Goal: Task Accomplishment & Management: Use online tool/utility

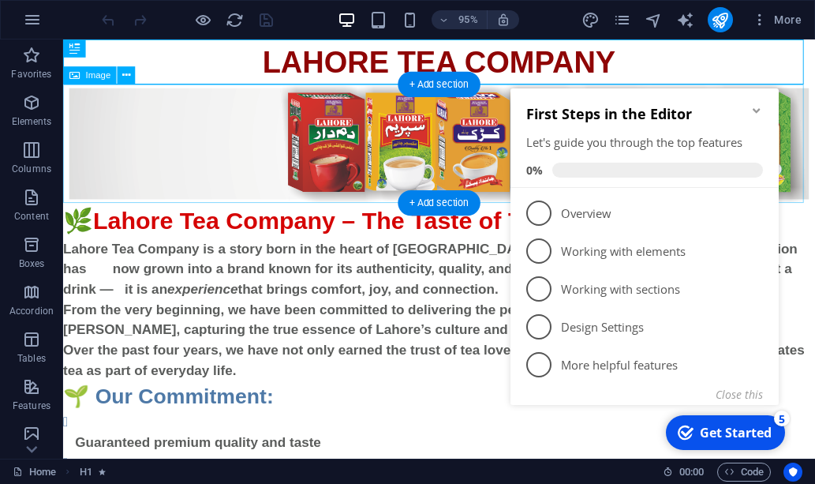
click at [814, 118] on figure at bounding box center [458, 149] width 791 height 125
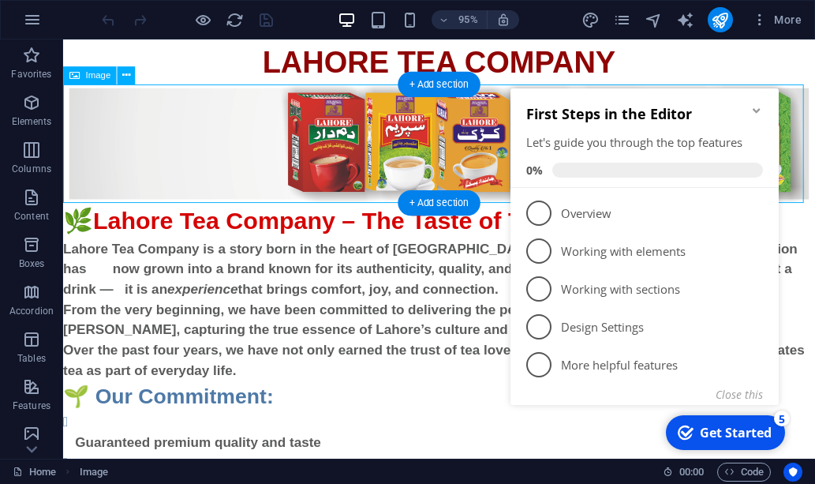
click at [195, 144] on figure at bounding box center [458, 149] width 791 height 125
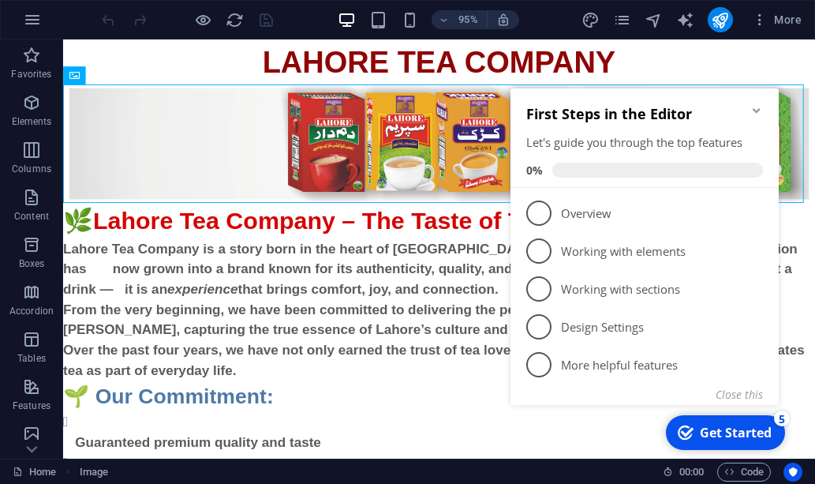
click at [757, 111] on icon "Minimize checklist" at bounding box center [755, 110] width 7 height 5
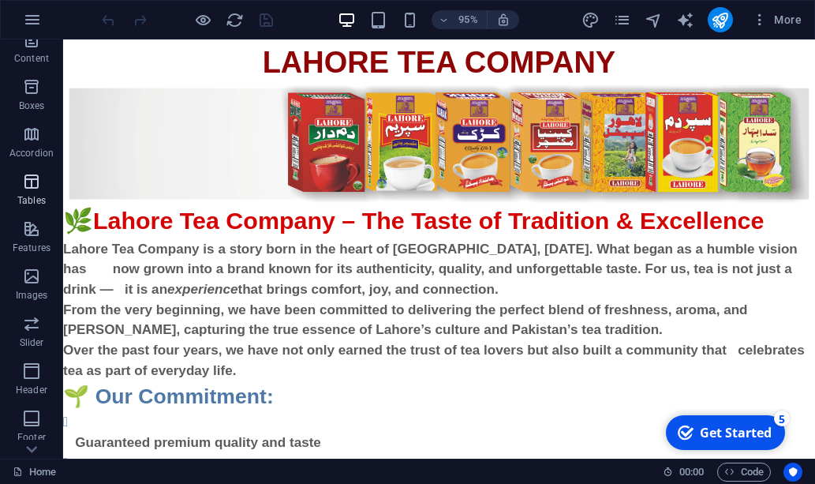
scroll to position [237, 0]
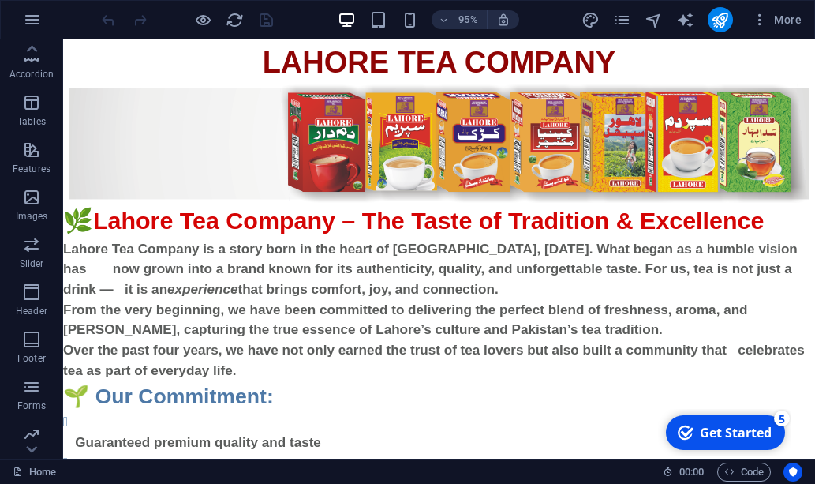
drag, startPoint x: 98, startPoint y: 244, endPoint x: 159, endPoint y: 147, distance: 114.5
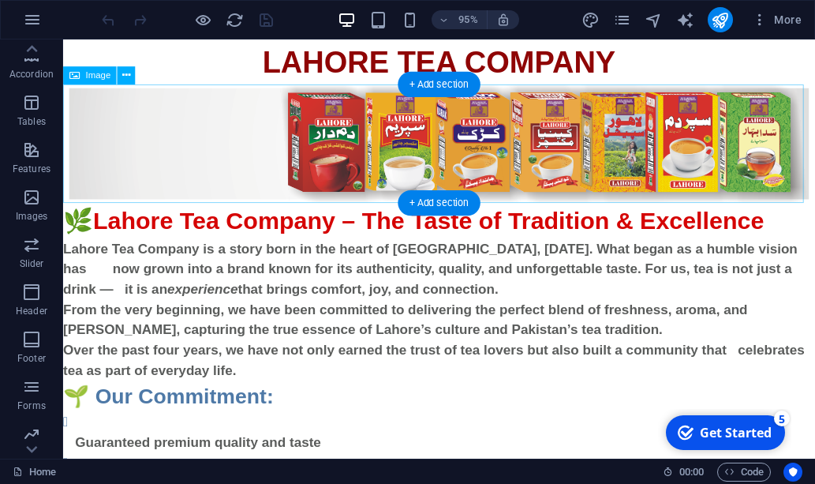
drag, startPoint x: 226, startPoint y: 95, endPoint x: 264, endPoint y: 69, distance: 46.4
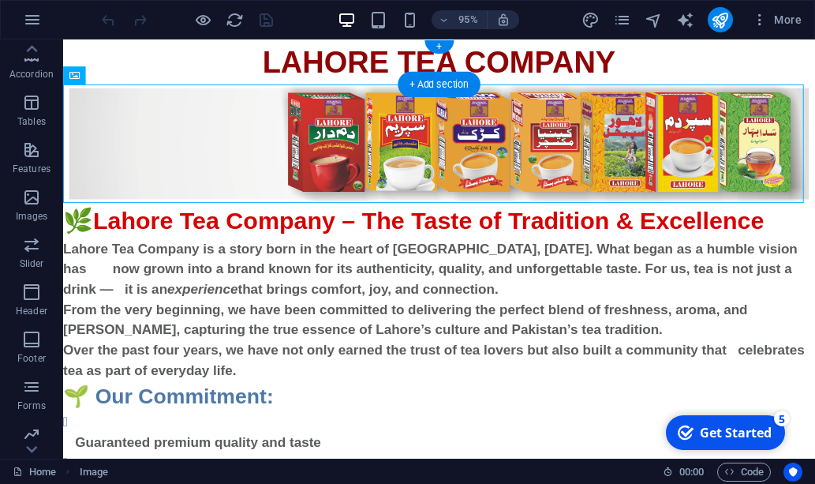
click at [290, 64] on div "LAHORE TEA COMPANY" at bounding box center [458, 62] width 791 height 47
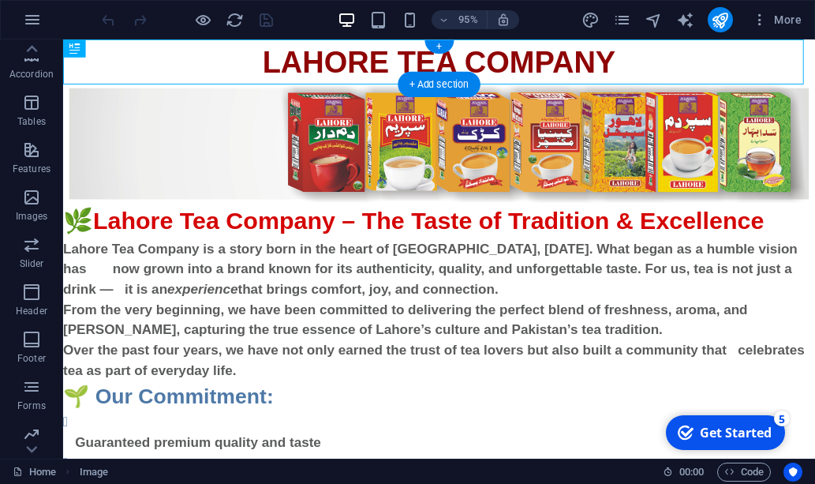
click at [301, 59] on div "LAHORE TEA COMPANY" at bounding box center [458, 62] width 791 height 47
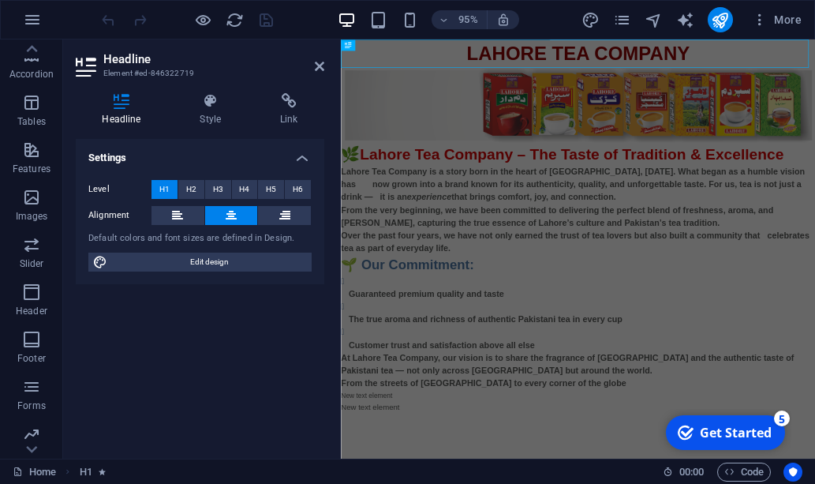
click at [289, 58] on h2 "Headline" at bounding box center [213, 59] width 221 height 14
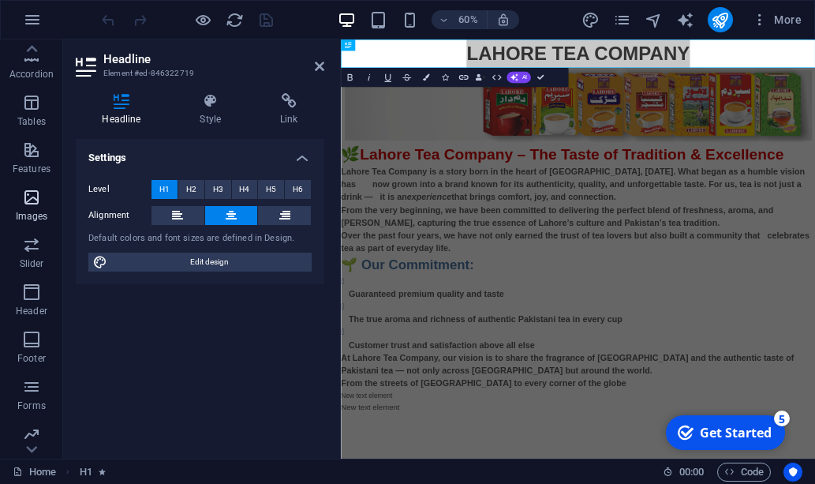
drag, startPoint x: 32, startPoint y: 199, endPoint x: 40, endPoint y: 198, distance: 7.9
click at [40, 198] on icon "button" at bounding box center [31, 197] width 19 height 19
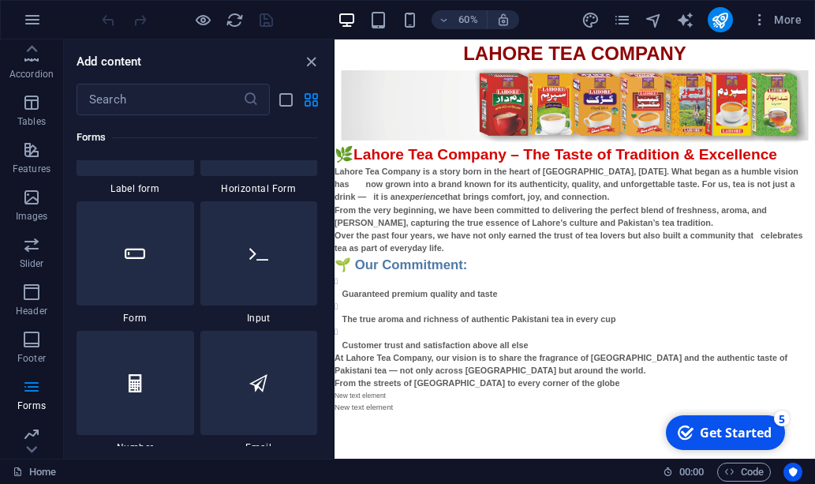
scroll to position [12100, 0]
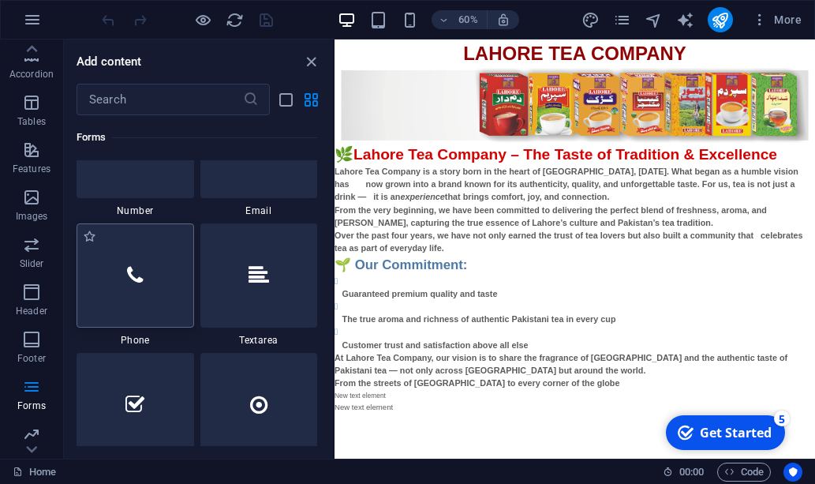
click at [136, 282] on icon at bounding box center [135, 275] width 16 height 21
click at [603, 38] on div "60% More" at bounding box center [407, 20] width 813 height 38
drag, startPoint x: 528, startPoint y: 35, endPoint x: 145, endPoint y: 290, distance: 459.6
click at [145, 290] on section "Favorites Elements Columns Content Boxes Accordion Tables Features Images Slide…" at bounding box center [407, 248] width 815 height 419
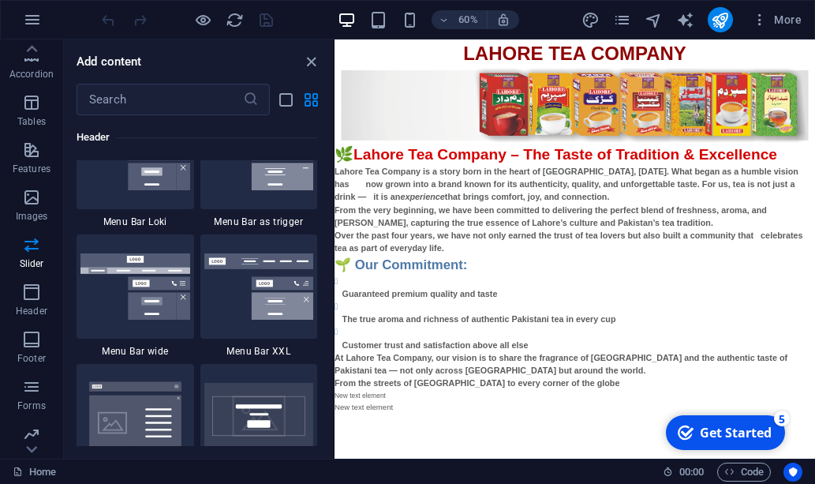
scroll to position [9891, 0]
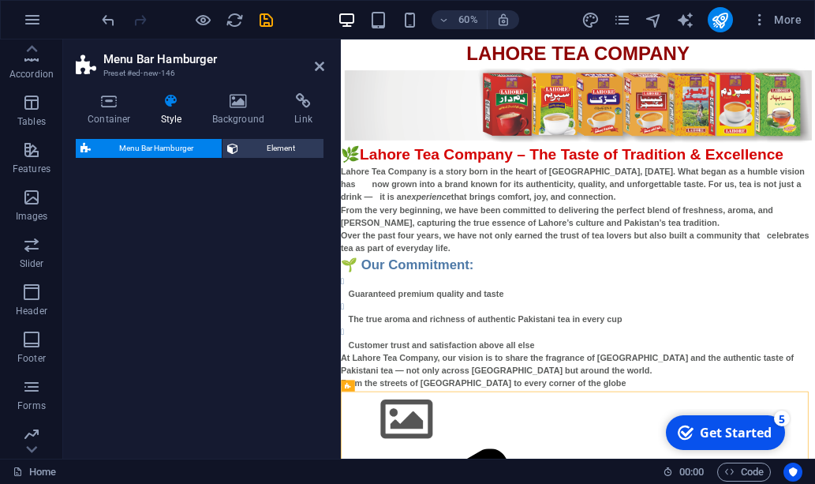
select select "rem"
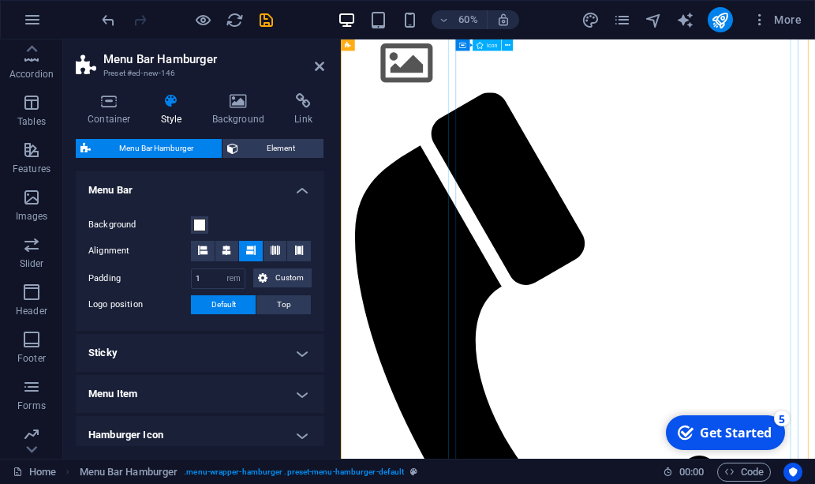
scroll to position [435, 0]
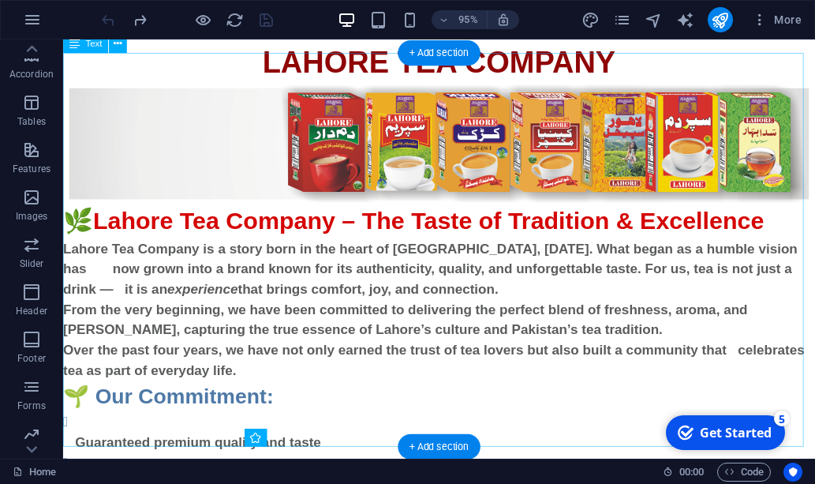
scroll to position [183, 0]
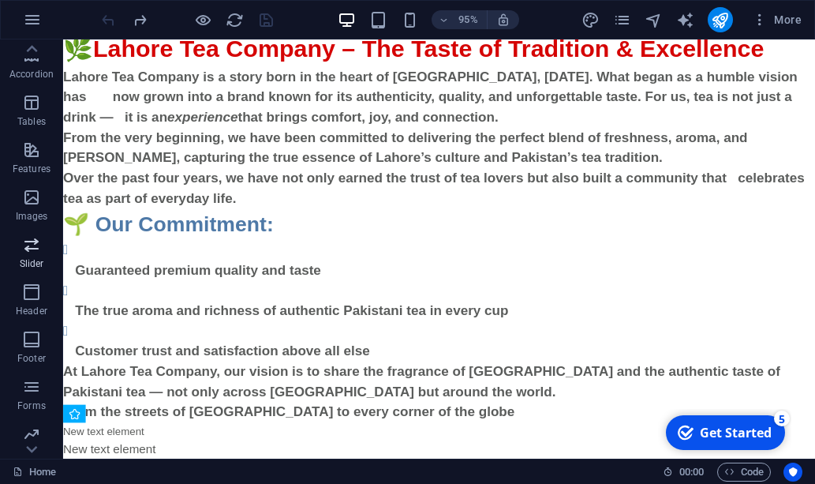
click at [36, 250] on icon "button" at bounding box center [31, 244] width 19 height 19
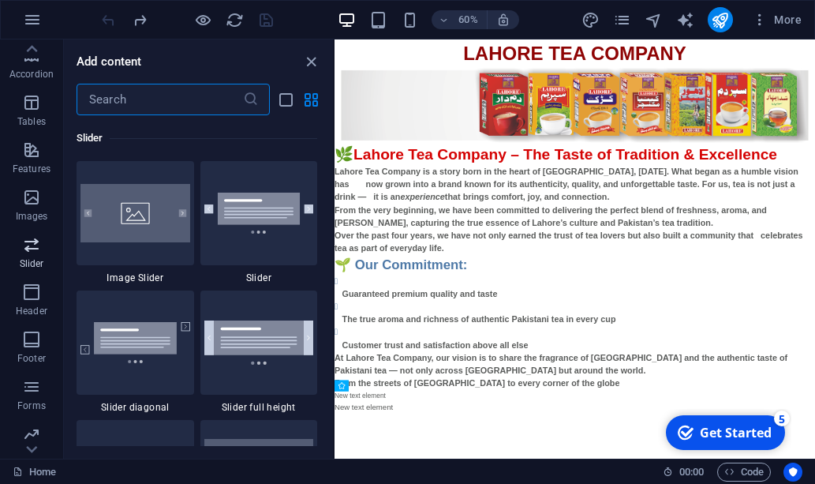
scroll to position [8942, 0]
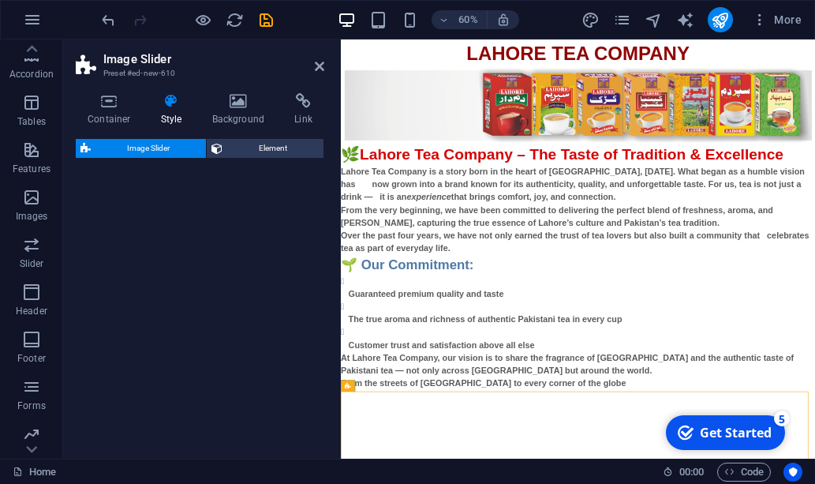
select select "rem"
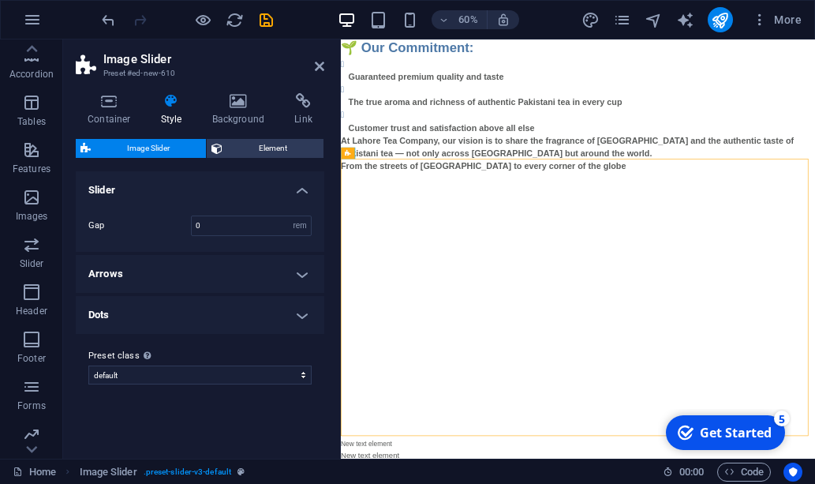
scroll to position [387, 0]
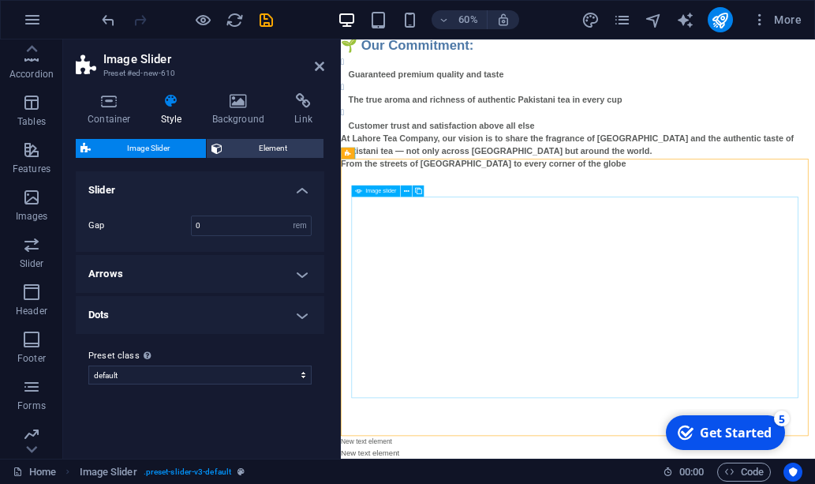
click at [726, 464] on div "Image Slider" at bounding box center [736, 479] width 745 height 316
click at [728, 444] on div "Image Slider" at bounding box center [736, 479] width 745 height 316
click at [420, 192] on icon at bounding box center [418, 191] width 6 height 10
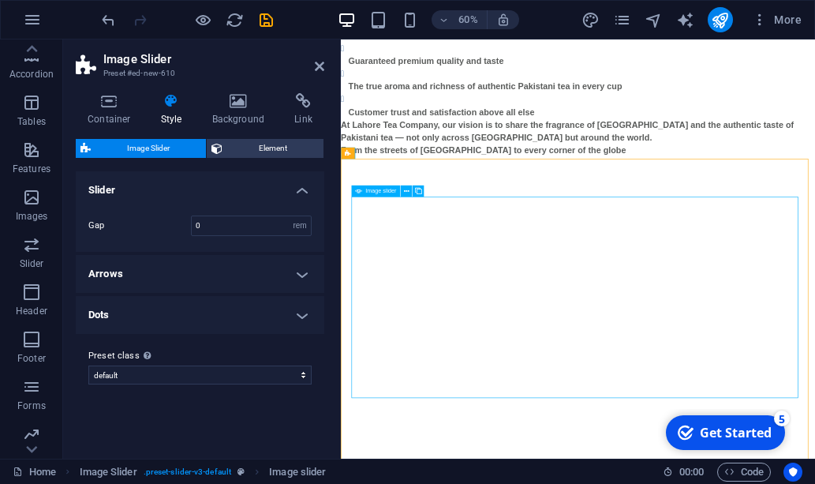
click at [670, 419] on div "Image Slider" at bounding box center [736, 457] width 745 height 316
select select "px"
select select "ms"
select select "s"
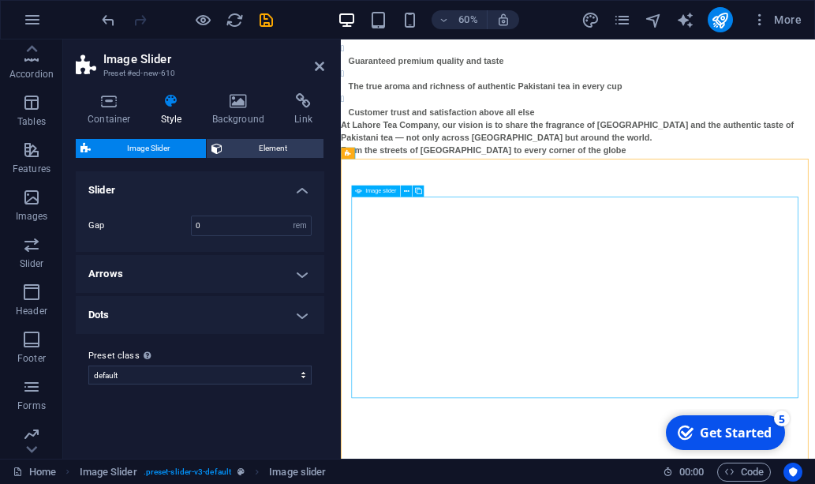
select select "progressive"
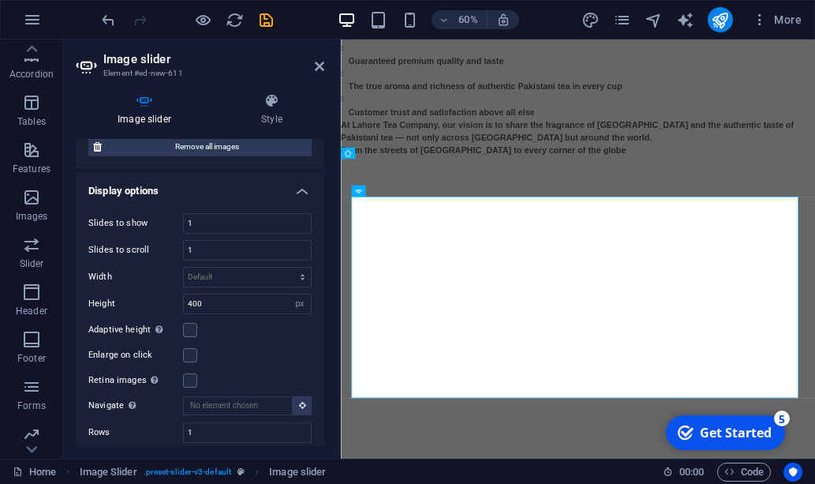
scroll to position [231, 0]
drag, startPoint x: 205, startPoint y: 246, endPoint x: 188, endPoint y: 248, distance: 17.5
click at [188, 248] on input "1" at bounding box center [247, 248] width 127 height 19
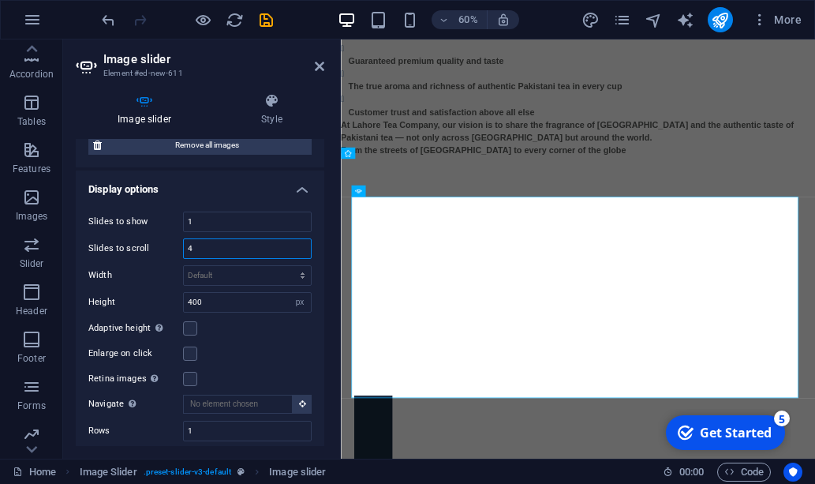
type input "4"
click at [254, 183] on h4 "Display options" at bounding box center [200, 184] width 248 height 28
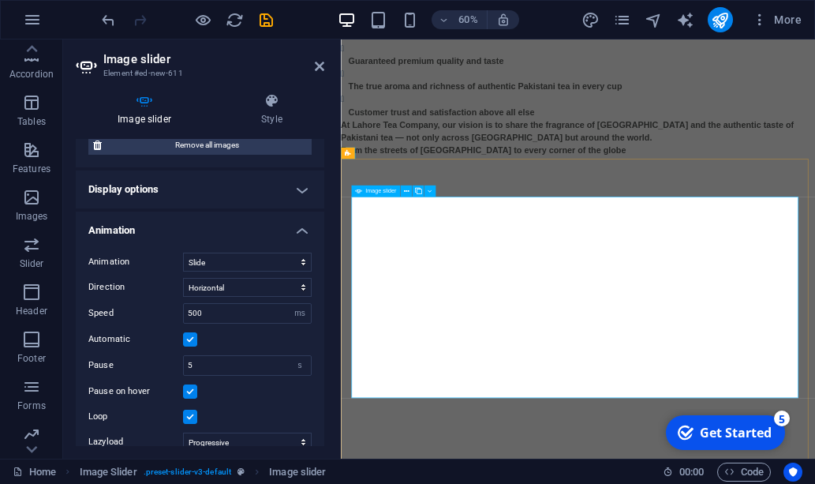
click at [364, 312] on button "Image Slider" at bounding box center [364, 312] width 0 height 0
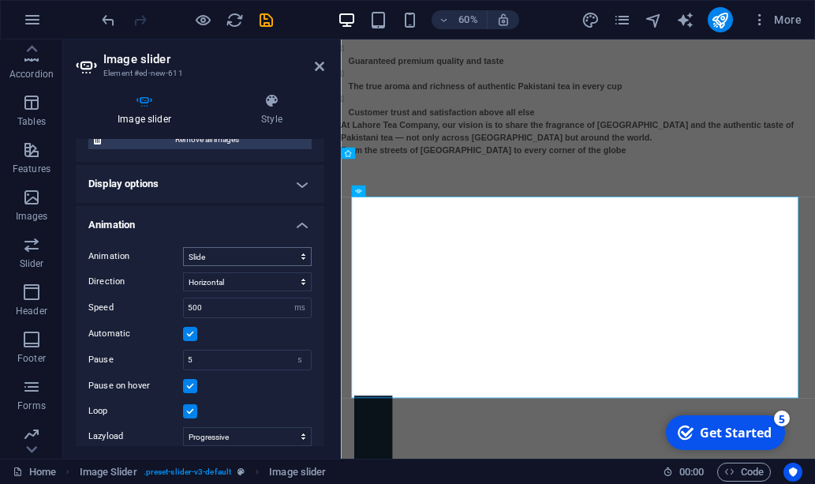
scroll to position [158, 0]
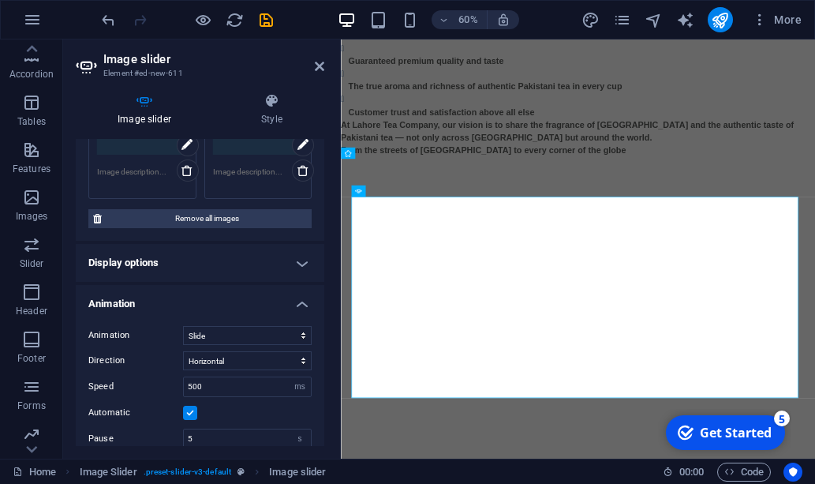
click at [301, 264] on h4 "Display options" at bounding box center [200, 263] width 248 height 38
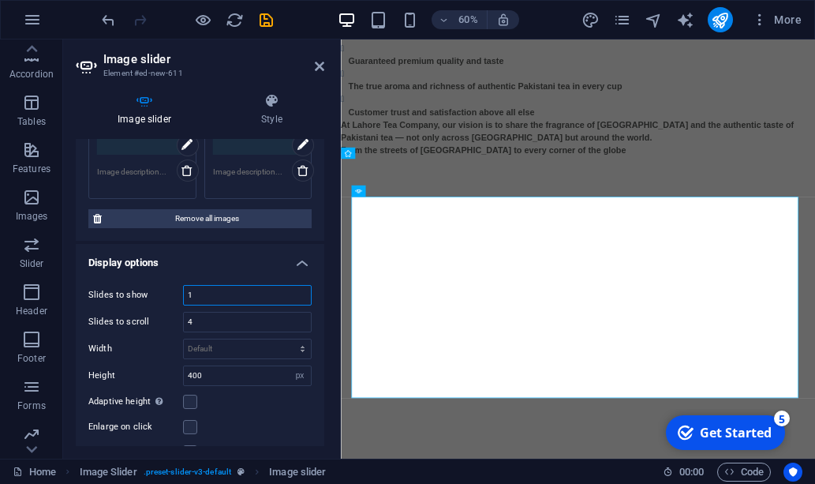
drag, startPoint x: 223, startPoint y: 297, endPoint x: 178, endPoint y: 295, distance: 45.0
click at [178, 295] on div "Slides to show 1" at bounding box center [199, 295] width 223 height 21
type input "4"
click at [232, 267] on h4 "Display options" at bounding box center [200, 258] width 248 height 28
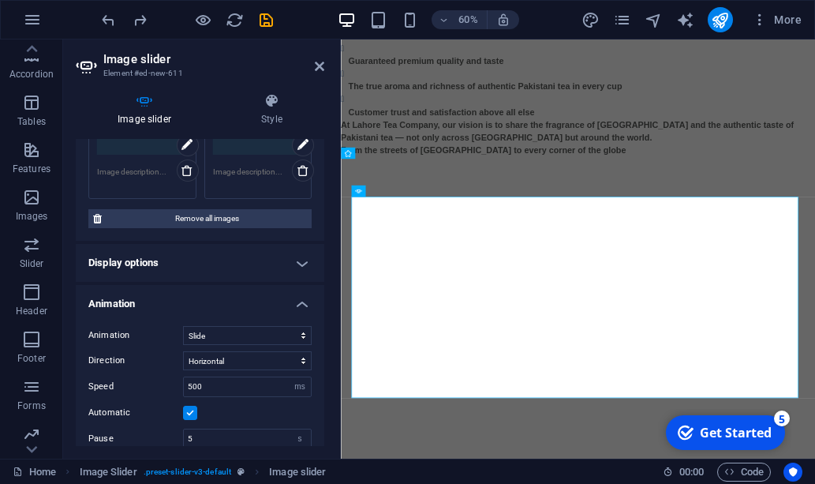
click at [304, 263] on h4 "Display options" at bounding box center [200, 263] width 248 height 38
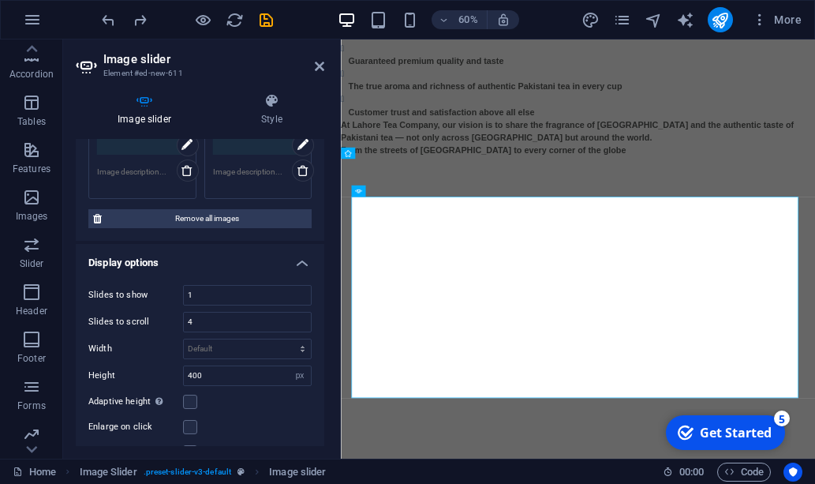
scroll to position [316, 0]
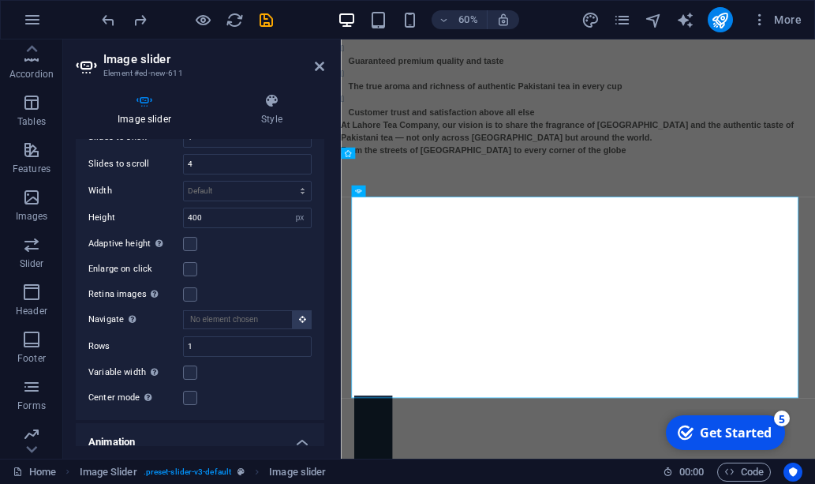
type input "1"
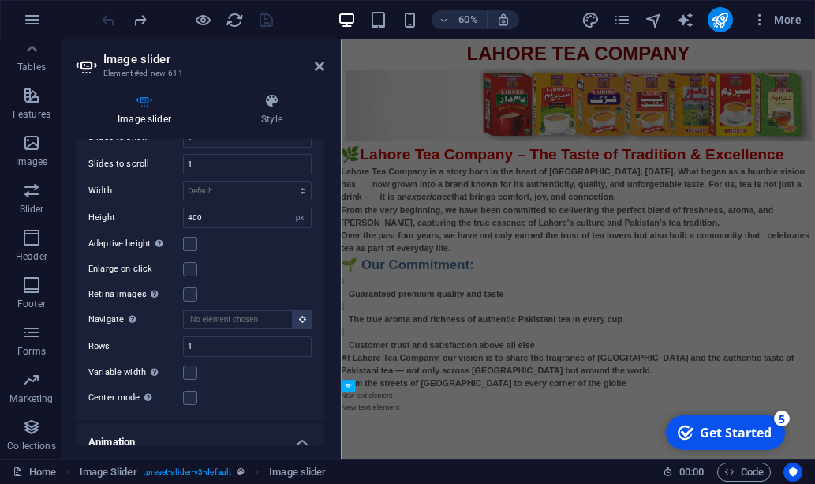
scroll to position [0, 0]
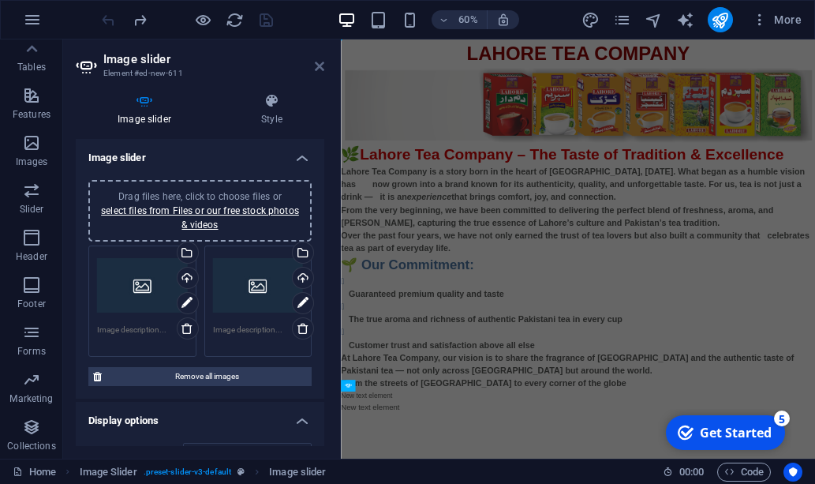
drag, startPoint x: 323, startPoint y: 68, endPoint x: 204, endPoint y: 62, distance: 119.3
click at [323, 68] on icon at bounding box center [319, 66] width 9 height 13
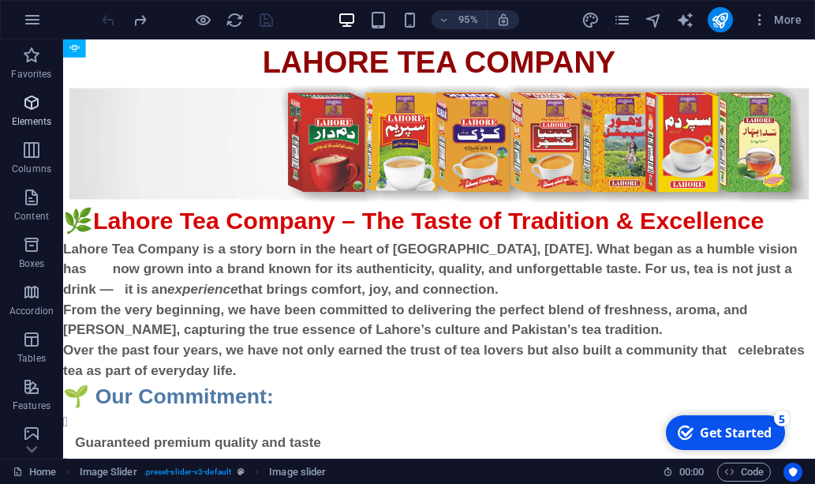
click at [40, 110] on icon "button" at bounding box center [31, 102] width 19 height 19
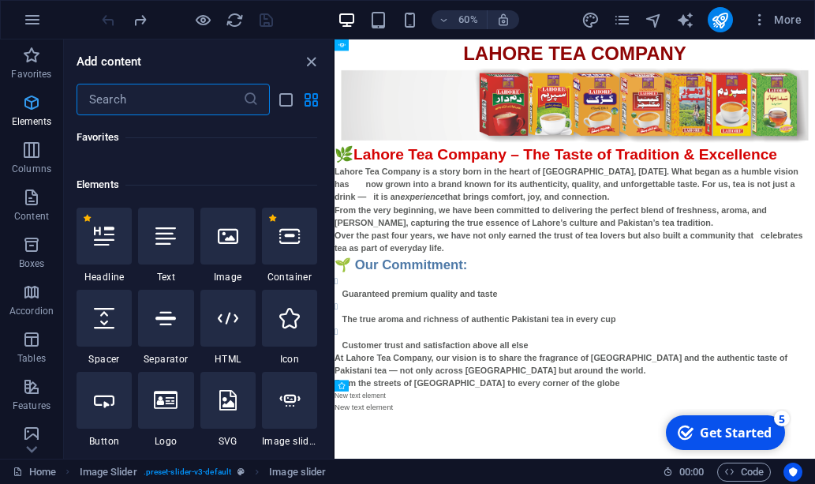
scroll to position [168, 0]
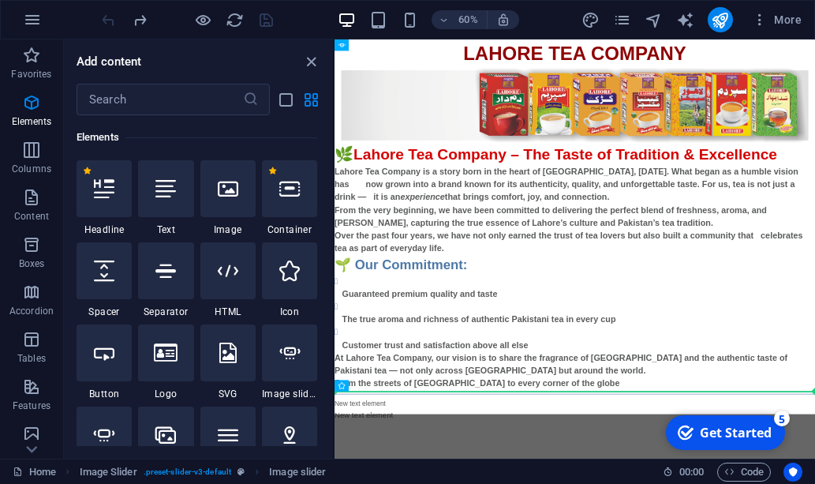
select select "%"
select select "px"
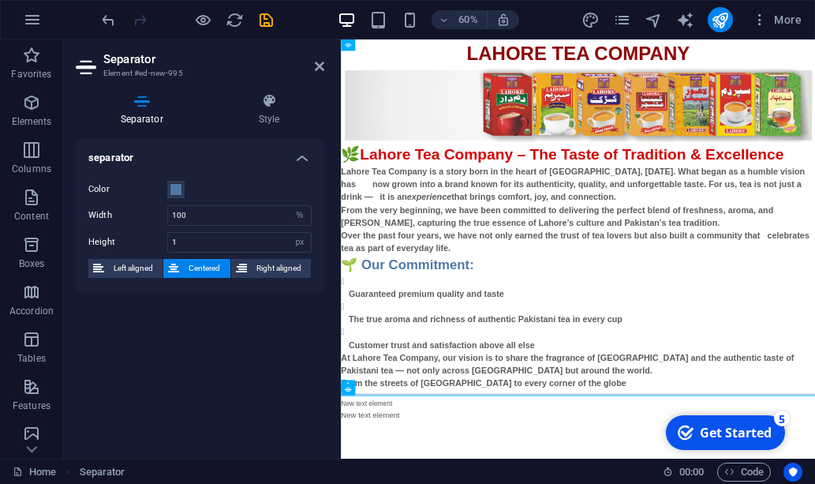
drag, startPoint x: 166, startPoint y: 275, endPoint x: 228, endPoint y: 178, distance: 115.3
click at [348, 415] on div "🌿 Lahore Tea Company – The Taste of Tradition & Excellence Lahore Tea Company i…" at bounding box center [736, 417] width 790 height 412
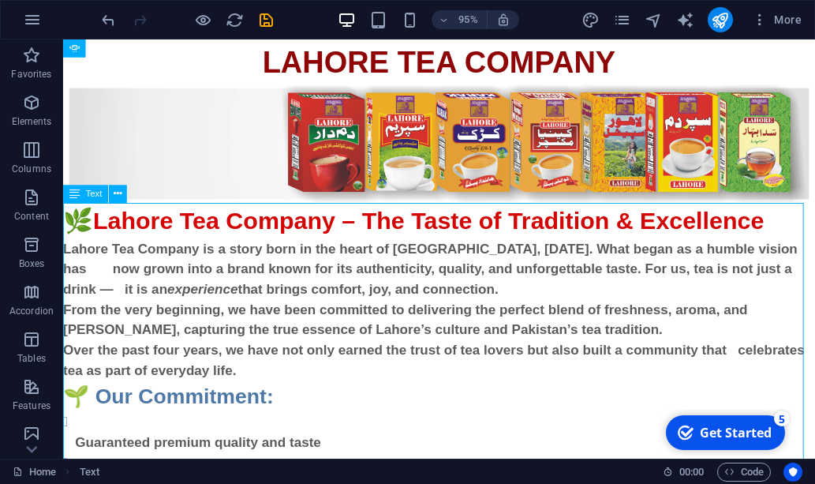
click at [342, 388] on div "🌿 Lahore Tea Company – The Taste of Tradition & Excellence Lahore Tea Company i…" at bounding box center [458, 417] width 791 height 412
click at [34, 113] on span "Elements" at bounding box center [31, 112] width 63 height 38
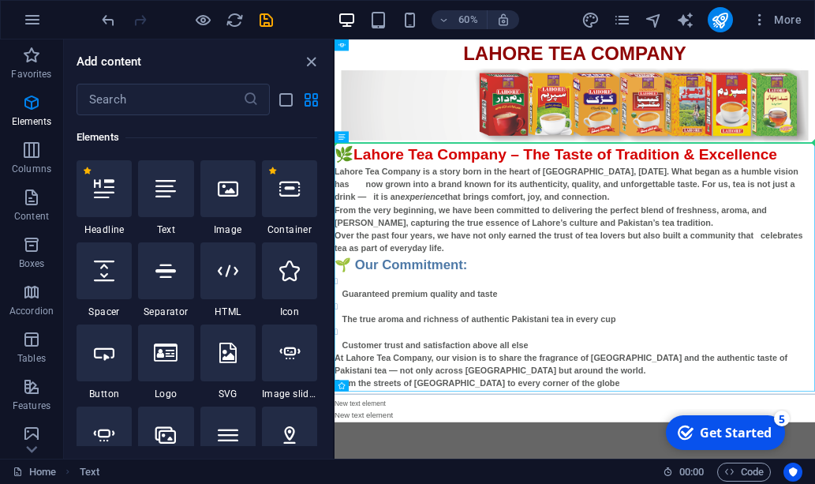
select select "%"
select select "px"
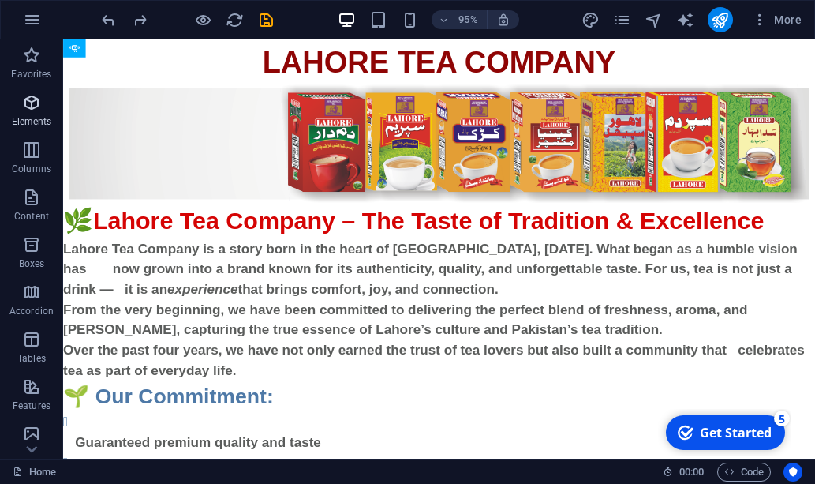
click at [30, 120] on p "Elements" at bounding box center [32, 121] width 40 height 13
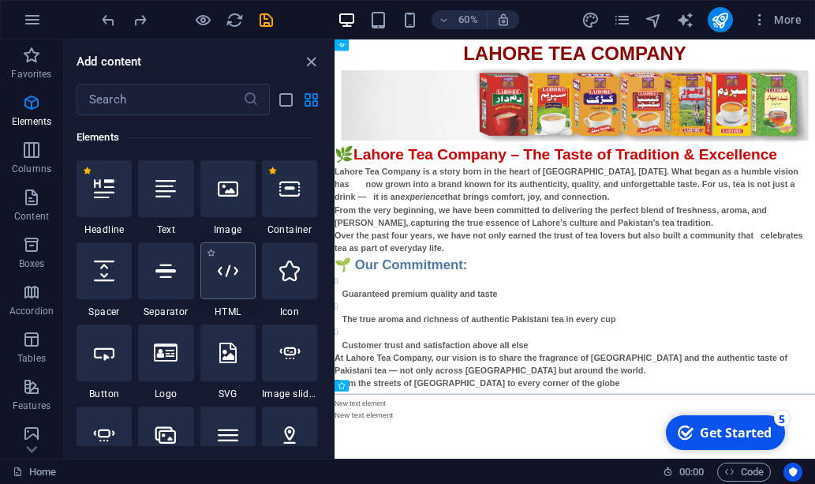
click at [223, 282] on div at bounding box center [227, 270] width 55 height 57
click at [223, 285] on div at bounding box center [227, 270] width 55 height 57
drag, startPoint x: 223, startPoint y: 297, endPoint x: 187, endPoint y: 286, distance: 37.9
click at [182, 289] on div "1 Star Headline 1 Star Text 1 Star Image 1 Star Container 1 Star Spacer 1 Star …" at bounding box center [197, 444] width 241 height 568
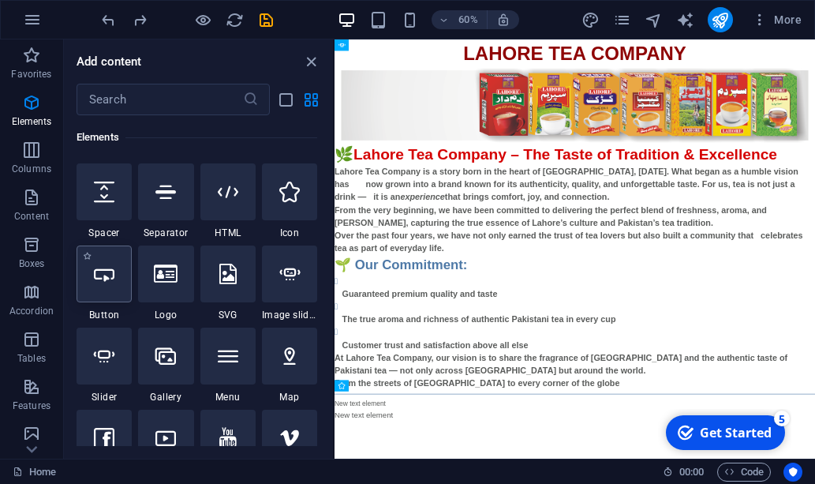
click at [111, 280] on icon at bounding box center [104, 273] width 21 height 21
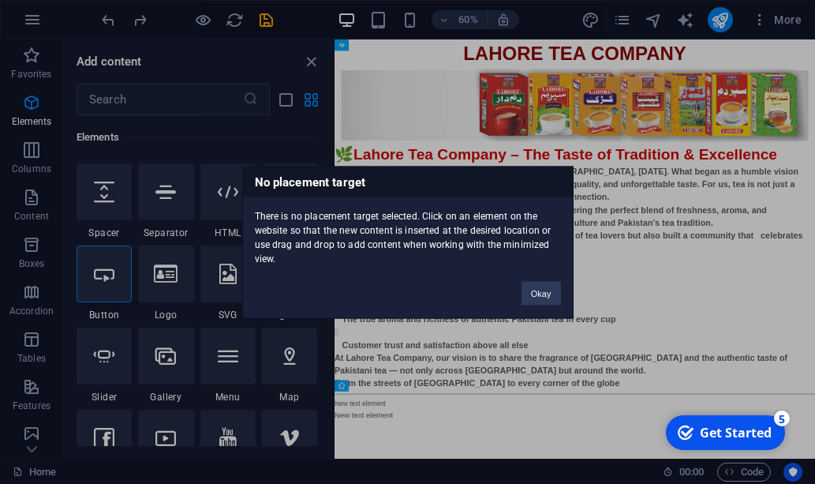
click at [199, 262] on div "No placement target There is no placement target selected. Click on an element …" at bounding box center [407, 242] width 815 height 484
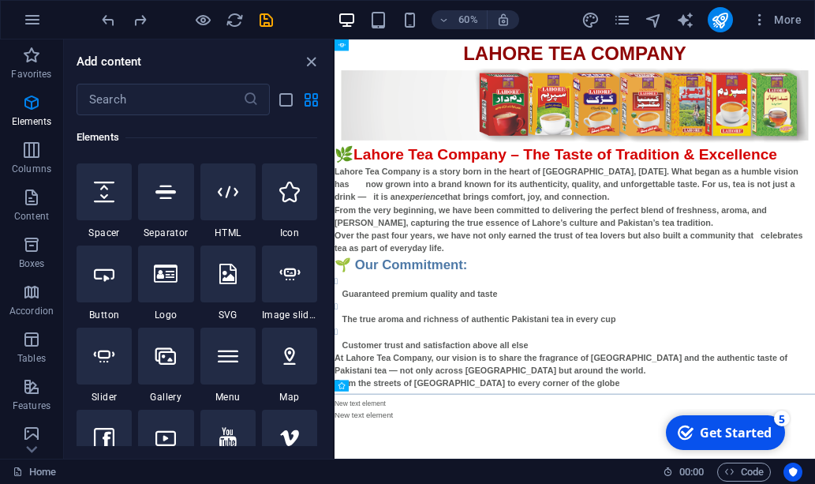
click at [508, 245] on div "🌿 Lahore Tea Company – The Taste of Tradition & Excellence Lahore Tea Company i…" at bounding box center [734, 417] width 801 height 412
drag, startPoint x: 591, startPoint y: 197, endPoint x: 424, endPoint y: 669, distance: 500.4
click at [424, 483] on div "LAHORE TEA COMPANY 🌿 Lahore Tea Company – The Taste of Tradition & Excellence L…" at bounding box center [734, 356] width 801 height 635
drag, startPoint x: 469, startPoint y: 670, endPoint x: 289, endPoint y: 659, distance: 180.2
click at [334, 483] on html "Skip to main content LAHORE TEA COMPANY 🌿 Lahore Tea Company – The Taste of Tra…" at bounding box center [734, 356] width 801 height 635
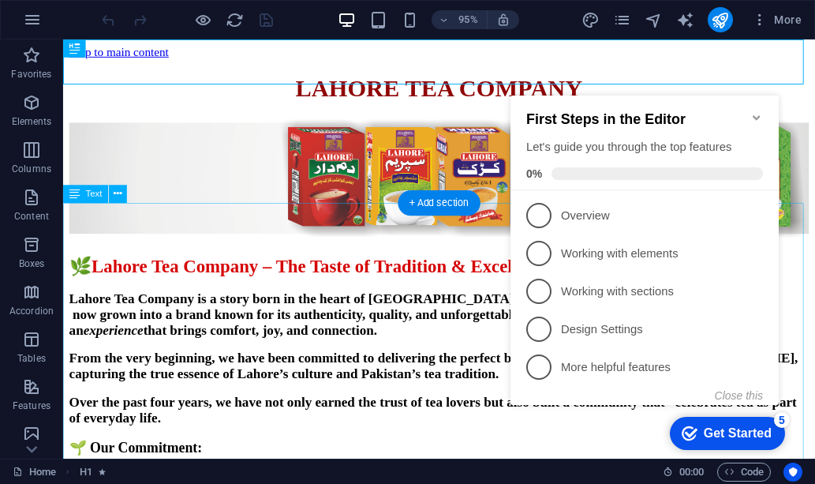
click at [316, 294] on div "🌿 Lahore Tea Company – The Taste of Tradition & Excellence Lahore Tea Company i…" at bounding box center [458, 457] width 779 height 380
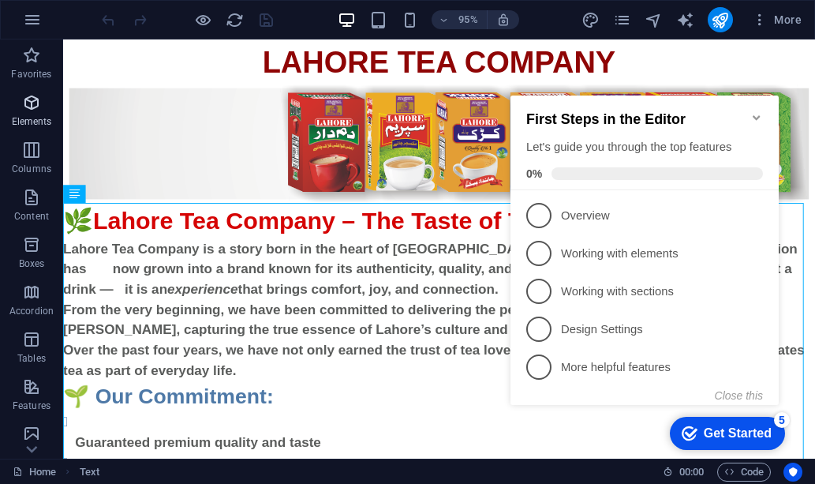
click at [42, 107] on span "Elements" at bounding box center [31, 112] width 63 height 38
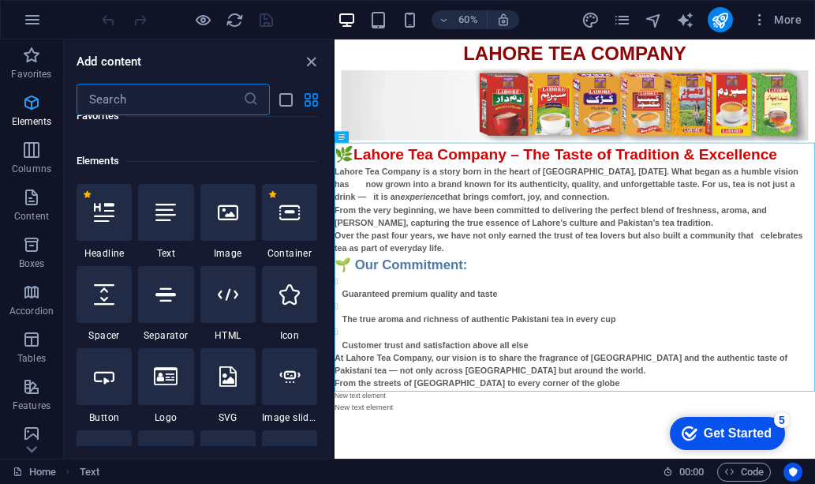
scroll to position [168, 0]
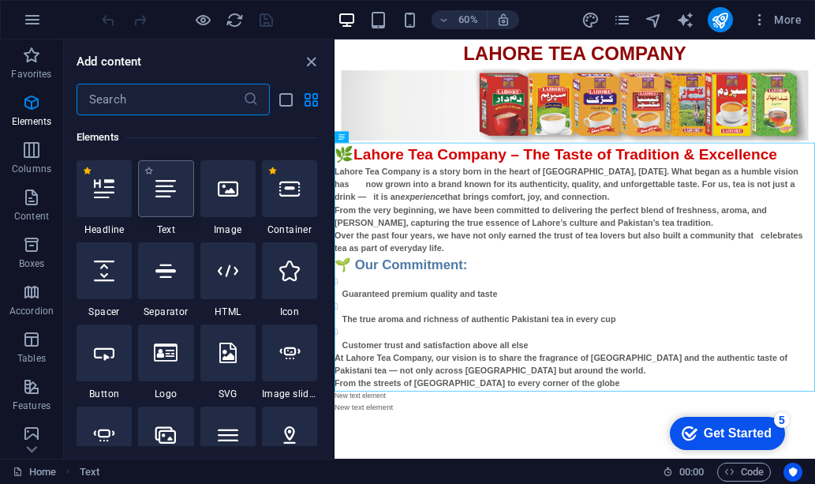
click at [166, 189] on icon at bounding box center [165, 188] width 21 height 21
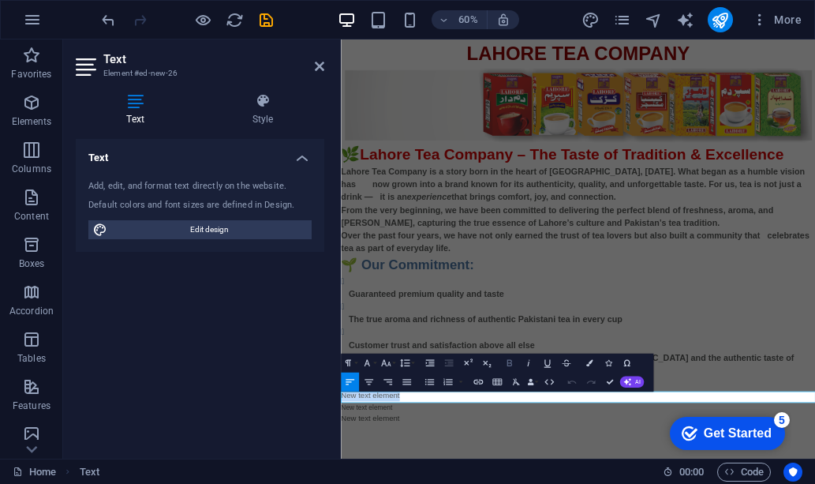
click at [509, 365] on icon "button" at bounding box center [508, 363] width 5 height 6
click at [584, 397] on div "🌿 Lahore Tea Company – The Taste of Tradition & Excellence Lahore Tea Company i…" at bounding box center [736, 417] width 790 height 412
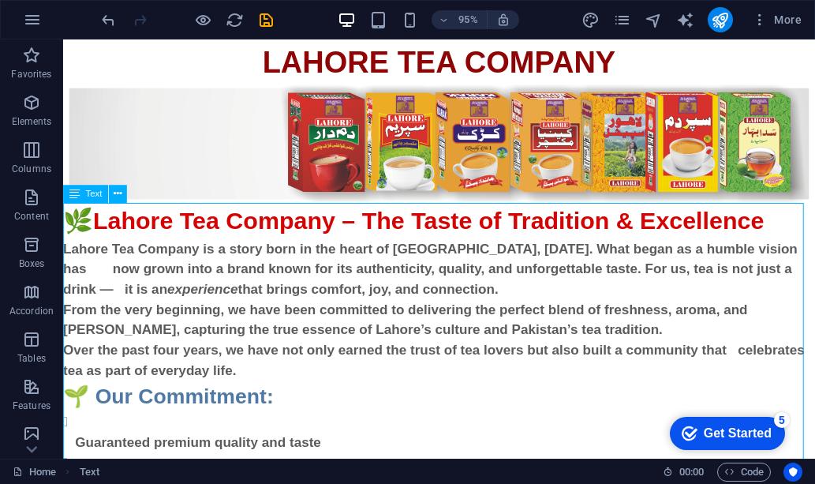
click at [74, 193] on icon at bounding box center [74, 194] width 10 height 18
click at [119, 192] on icon at bounding box center [118, 194] width 8 height 16
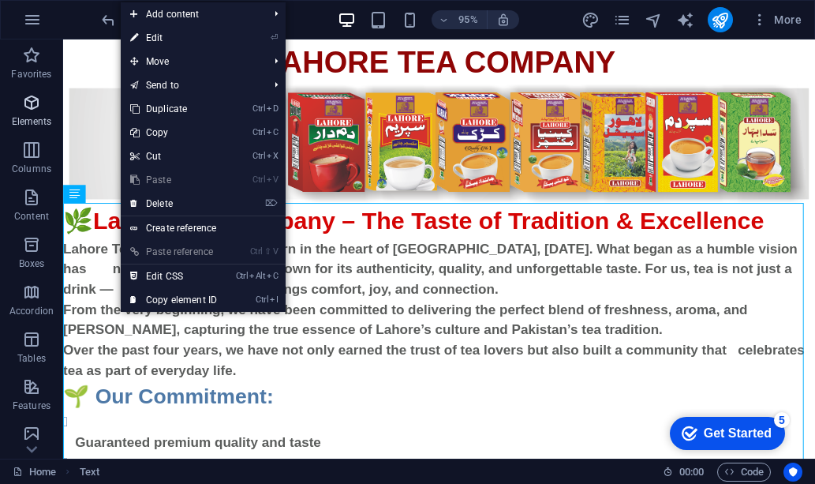
click at [29, 102] on icon "button" at bounding box center [31, 102] width 19 height 19
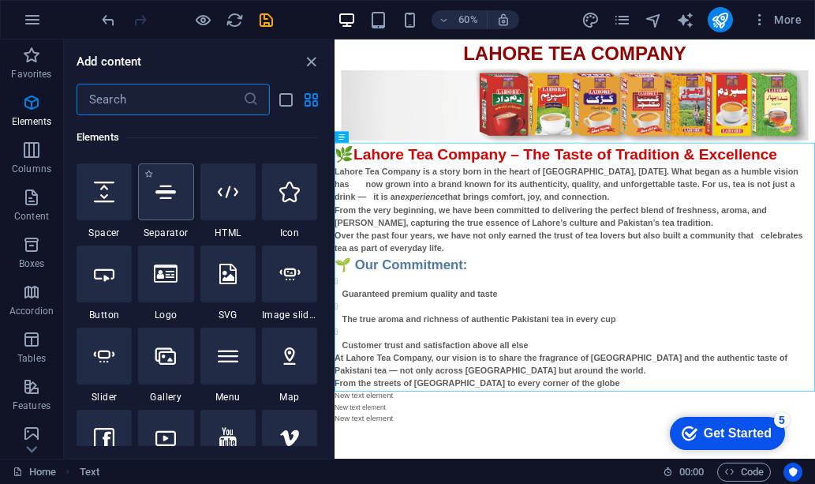
scroll to position [326, 0]
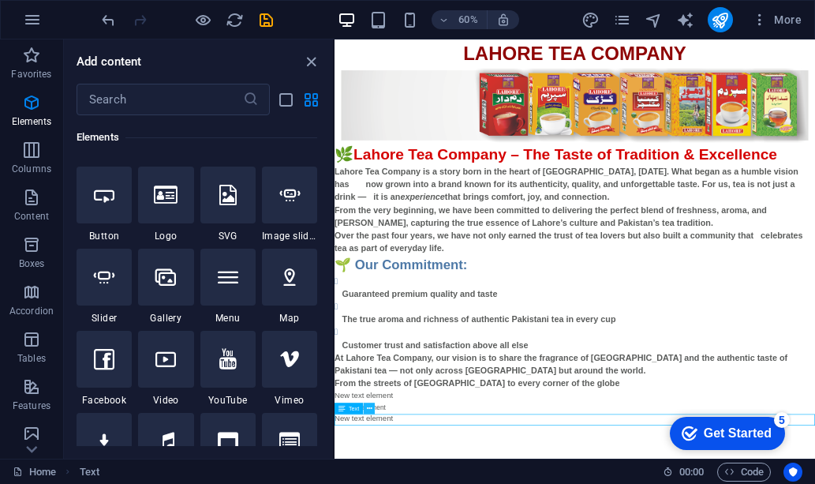
click at [367, 407] on icon at bounding box center [370, 408] width 6 height 10
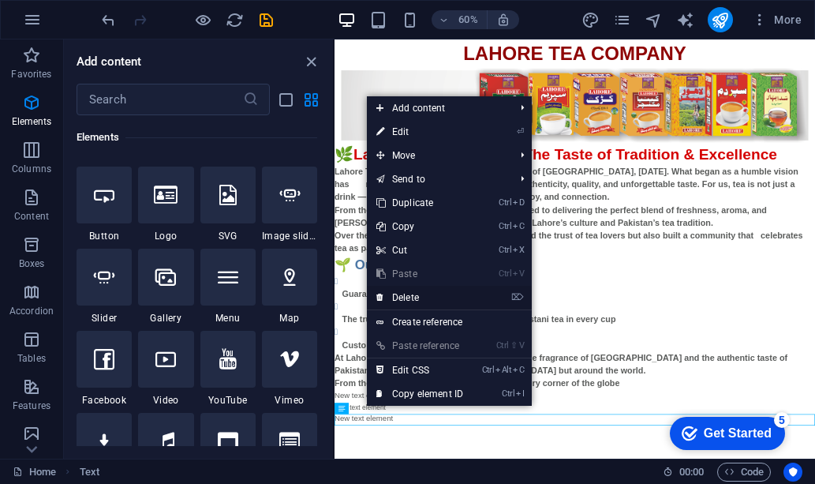
click at [415, 297] on link "⌦ Delete" at bounding box center [420, 298] width 106 height 24
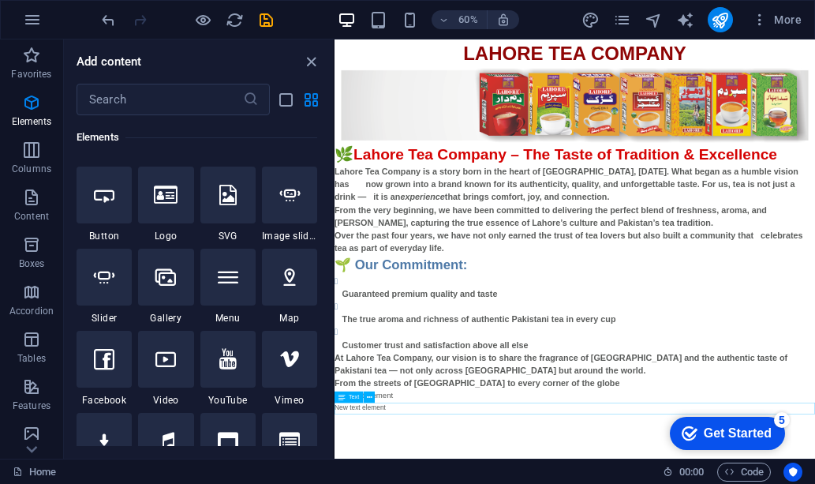
click at [370, 398] on icon at bounding box center [370, 397] width 6 height 10
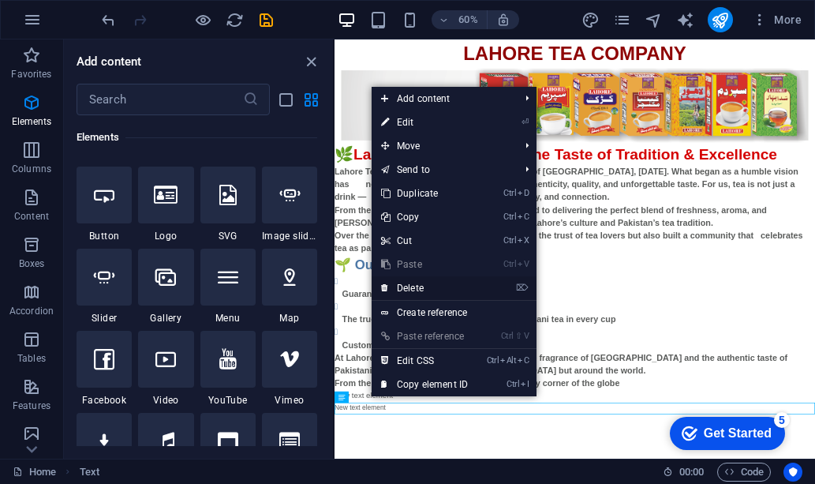
click at [407, 280] on link "⌦ Delete" at bounding box center [425, 288] width 106 height 24
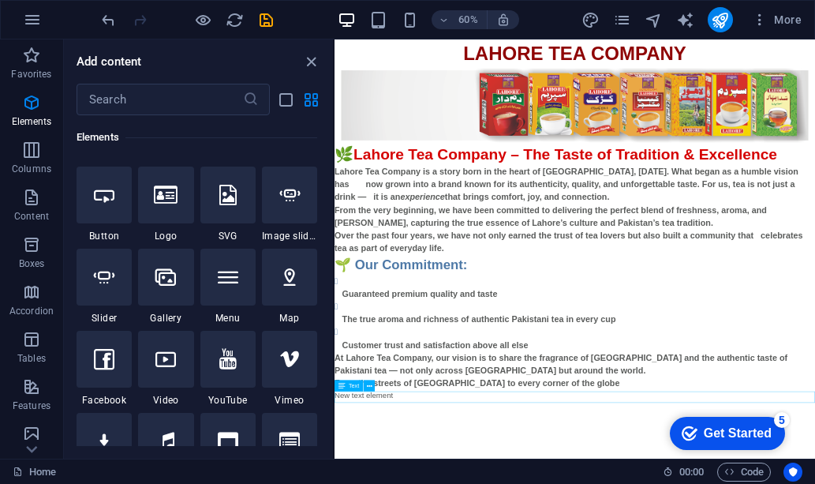
click at [368, 384] on icon at bounding box center [370, 385] width 6 height 10
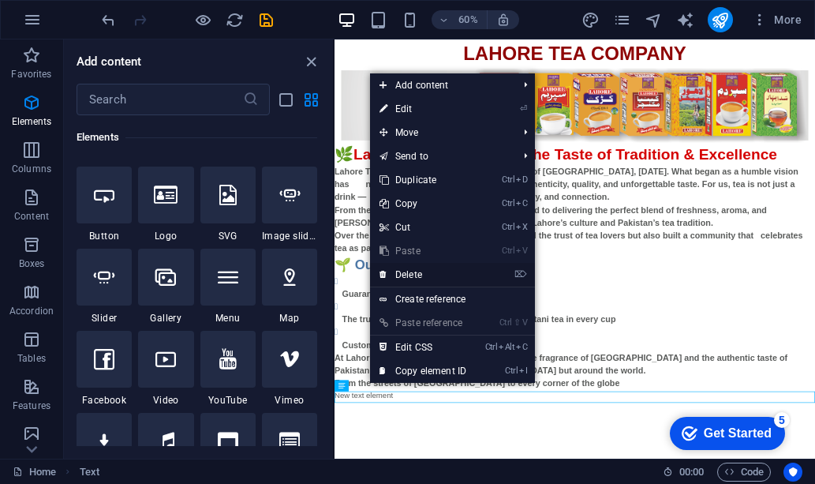
click at [410, 272] on link "⌦ Delete" at bounding box center [423, 275] width 106 height 24
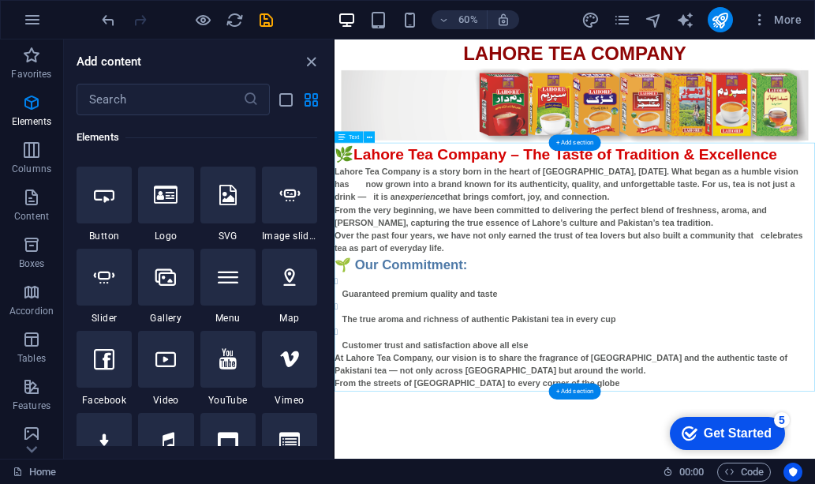
click at [442, 483] on div "🌿 Lahore Tea Company – The Taste of Tradition & Excellence Lahore Tea Company i…" at bounding box center [734, 417] width 801 height 412
click at [367, 136] on icon at bounding box center [370, 137] width 6 height 10
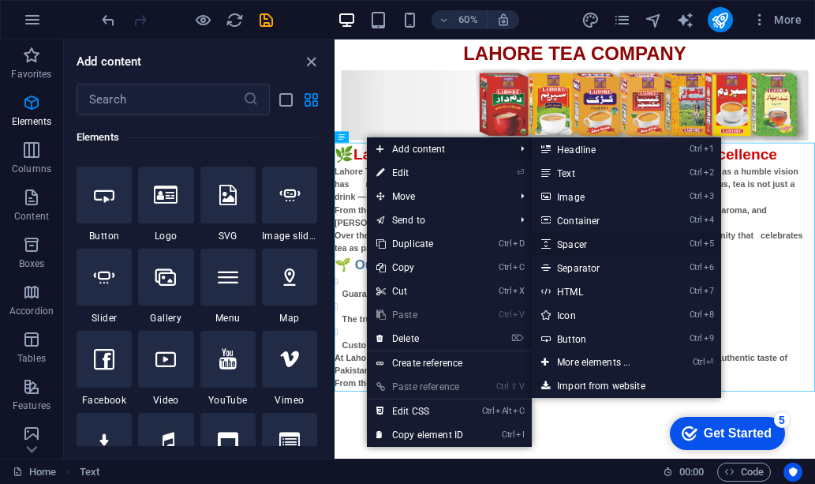
click at [577, 241] on link "Ctrl 5 Spacer" at bounding box center [597, 244] width 130 height 24
select select "px"
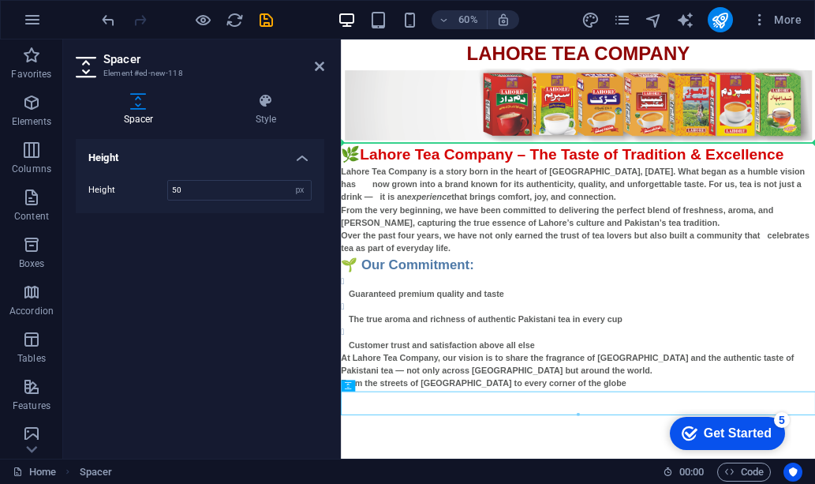
drag, startPoint x: 578, startPoint y: 639, endPoint x: 582, endPoint y: 406, distance: 232.7
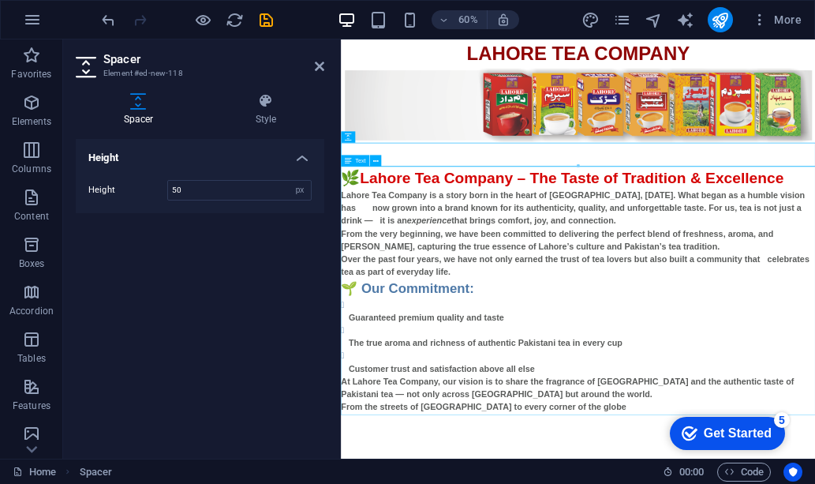
click at [814, 466] on div "🌿 Lahore Tea Company – The Taste of Tradition & Excellence Lahore Tea Company i…" at bounding box center [736, 457] width 790 height 412
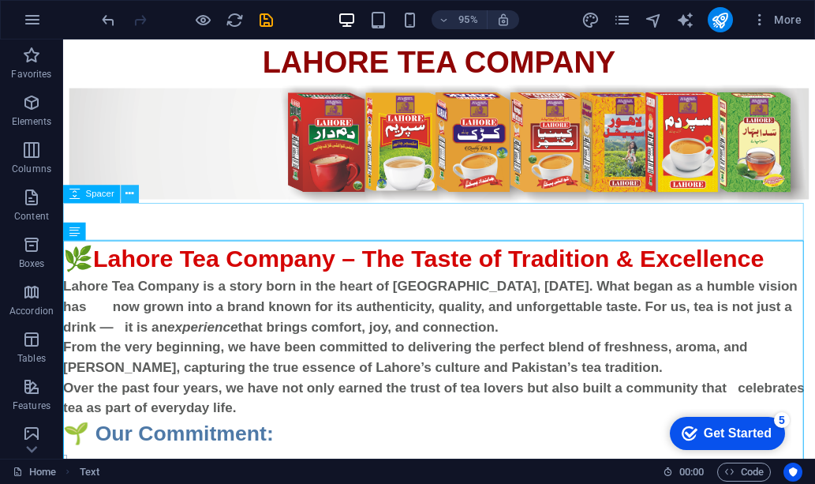
click at [132, 193] on icon at bounding box center [129, 194] width 8 height 16
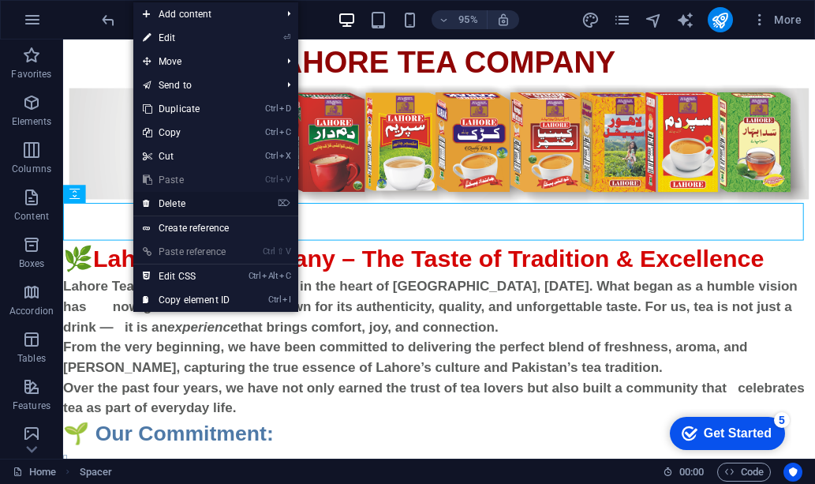
click at [173, 198] on link "⌦ Delete" at bounding box center [186, 204] width 106 height 24
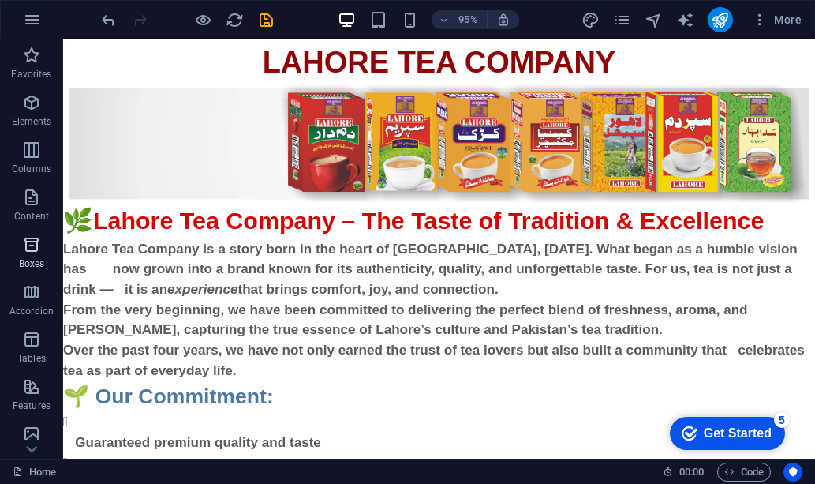
click at [32, 251] on icon "button" at bounding box center [31, 244] width 19 height 19
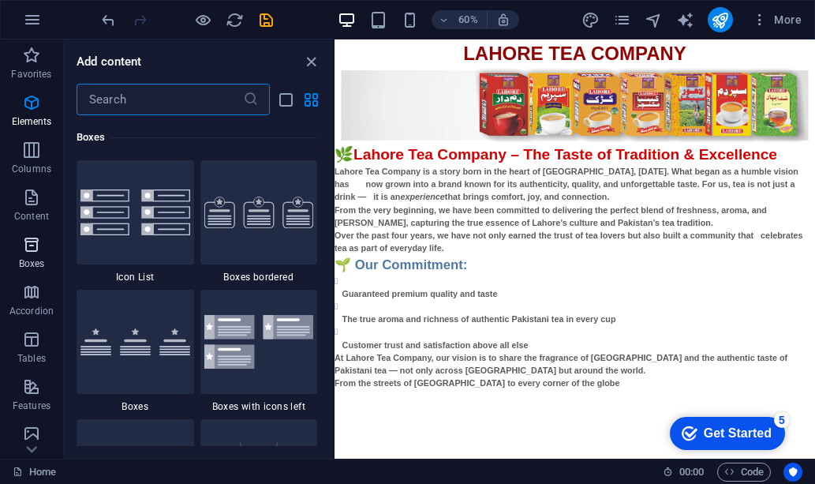
scroll to position [4351, 0]
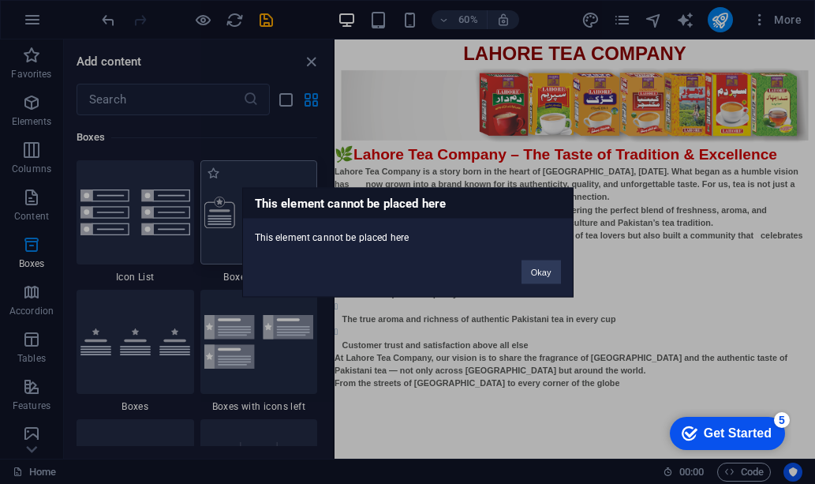
click at [446, 433] on div "This element cannot be placed here This element cannot be placed here Okay" at bounding box center [407, 242] width 815 height 484
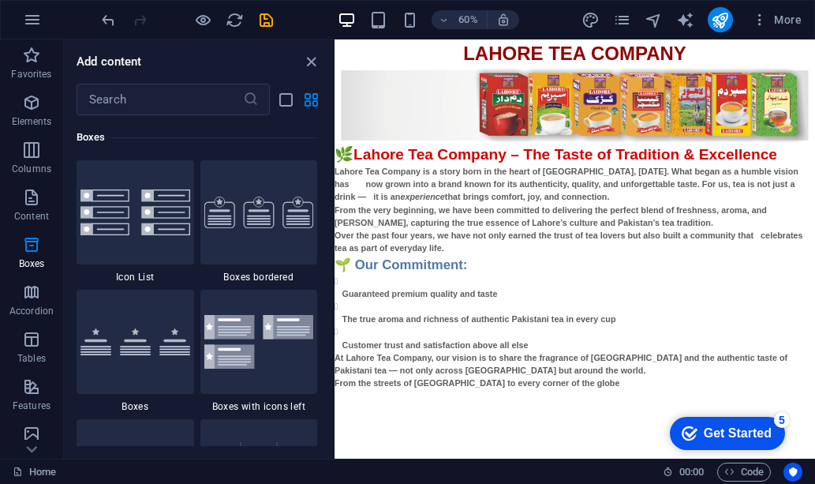
click at [747, 483] on html "Skip to main content LAHORE TEA COMPANY 🌿 Lahore Tea Company – The Taste of Tra…" at bounding box center [734, 331] width 801 height 584
drag, startPoint x: 583, startPoint y: 670, endPoint x: 666, endPoint y: 715, distance: 93.9
click at [666, 483] on html "Skip to main content LAHORE TEA COMPANY 🌿 Lahore Tea Company – The Taste of Tra…" at bounding box center [734, 331] width 801 height 584
click at [664, 483] on html "Skip to main content LAHORE TEA COMPANY 🌿 Lahore Tea Company – The Taste of Tra…" at bounding box center [734, 331] width 801 height 584
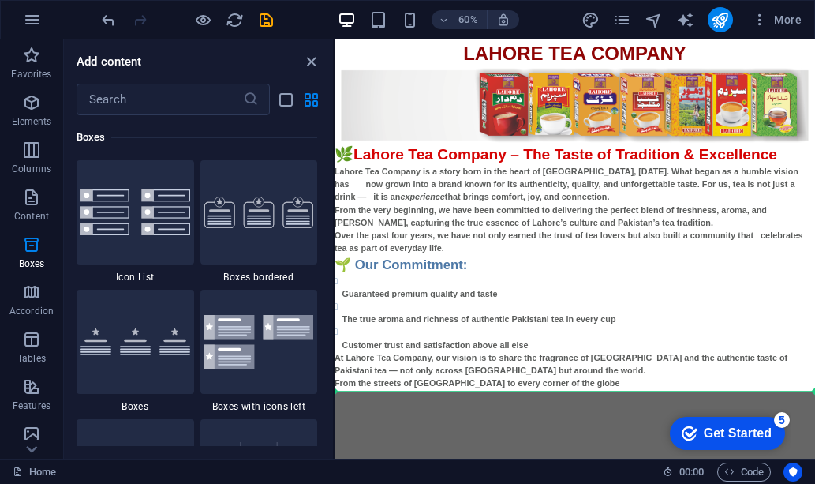
click at [647, 483] on html "Skip to main content LAHORE TEA COMPANY 🌿 Lahore Tea Company – The Taste of Tra…" at bounding box center [734, 331] width 801 height 584
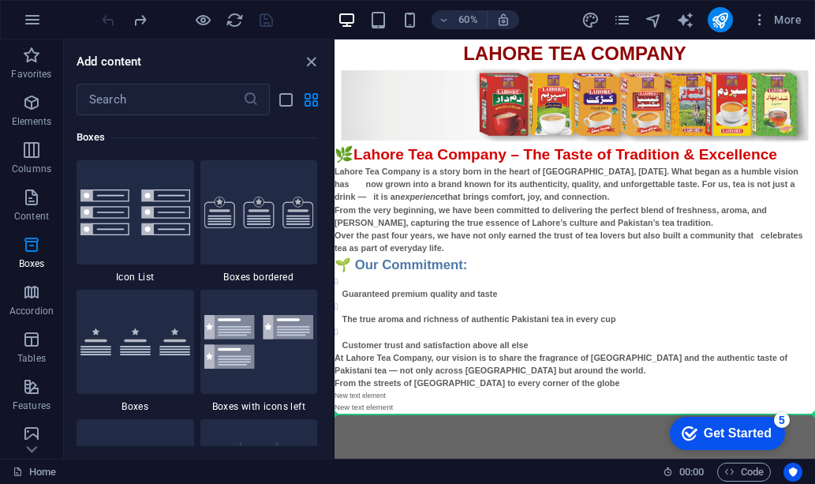
click at [471, 483] on html "Skip to main content LAHORE TEA COMPANY 🌿 Lahore Tea Company – The Taste of Tra…" at bounding box center [734, 350] width 801 height 622
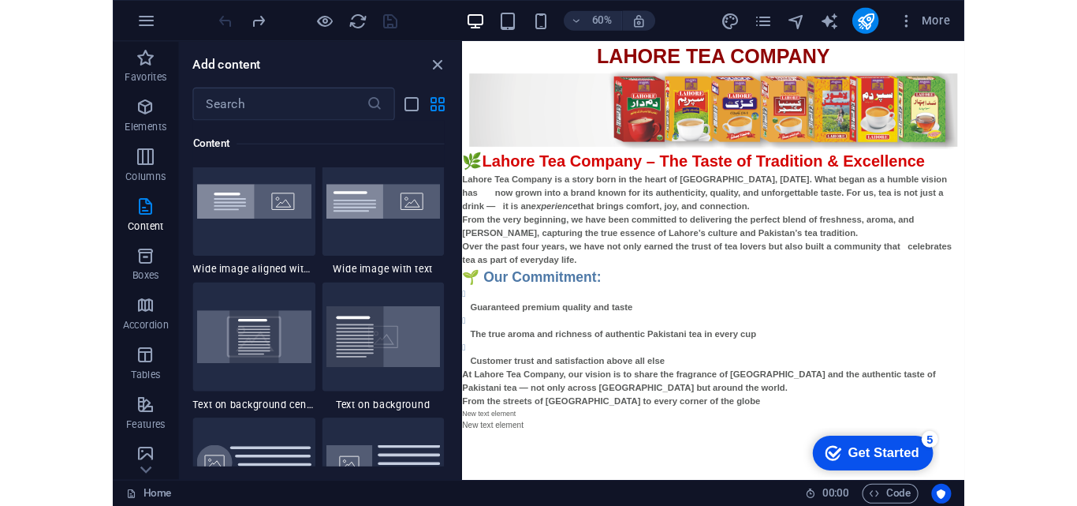
scroll to position [2773, 0]
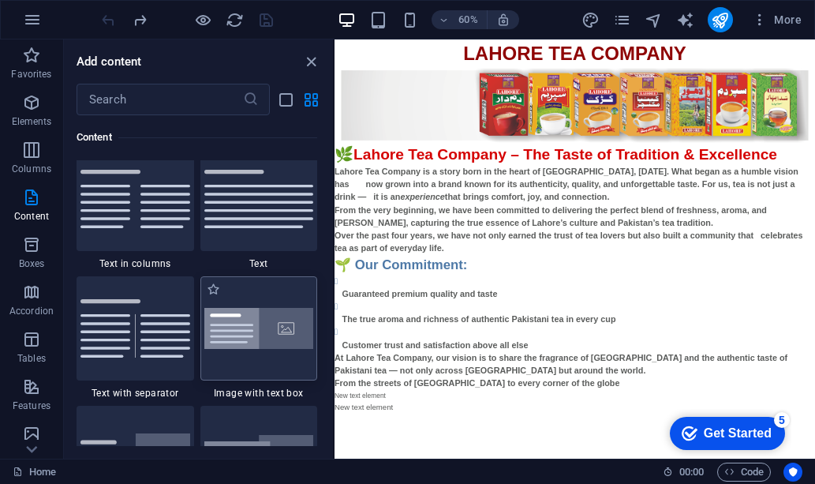
click at [271, 345] on img at bounding box center [259, 329] width 110 height 42
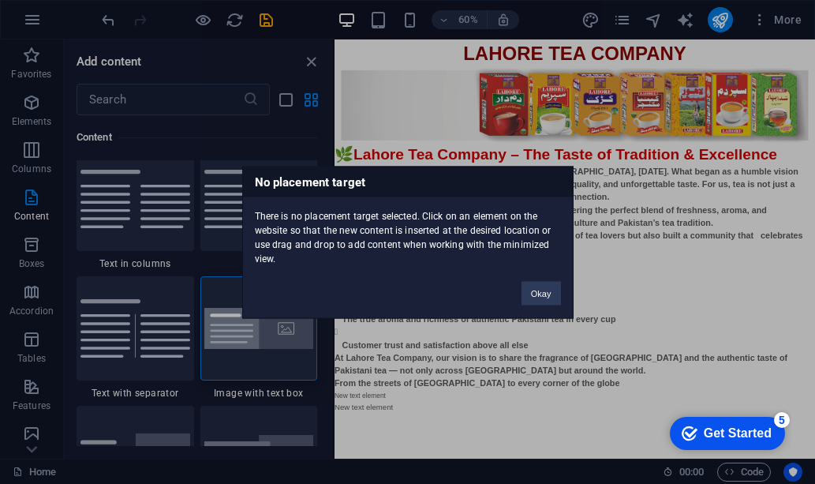
click at [495, 399] on div "No placement target There is no placement target selected. Click on an element …" at bounding box center [407, 242] width 815 height 484
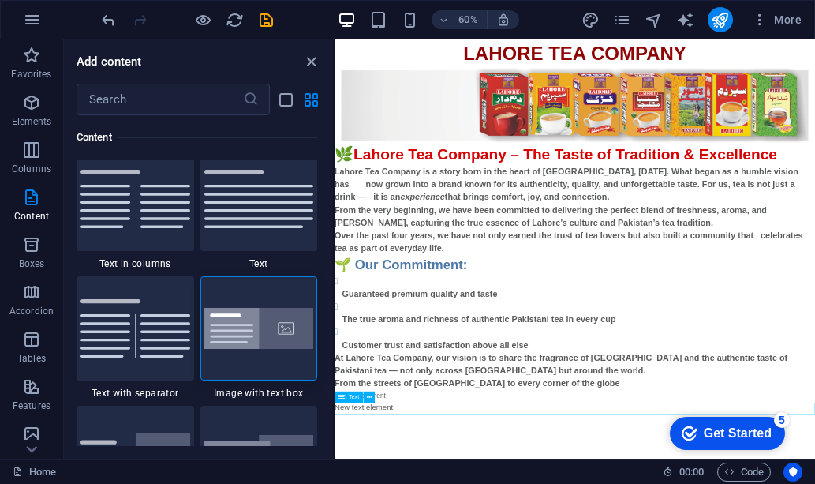
click at [368, 397] on icon at bounding box center [370, 397] width 6 height 10
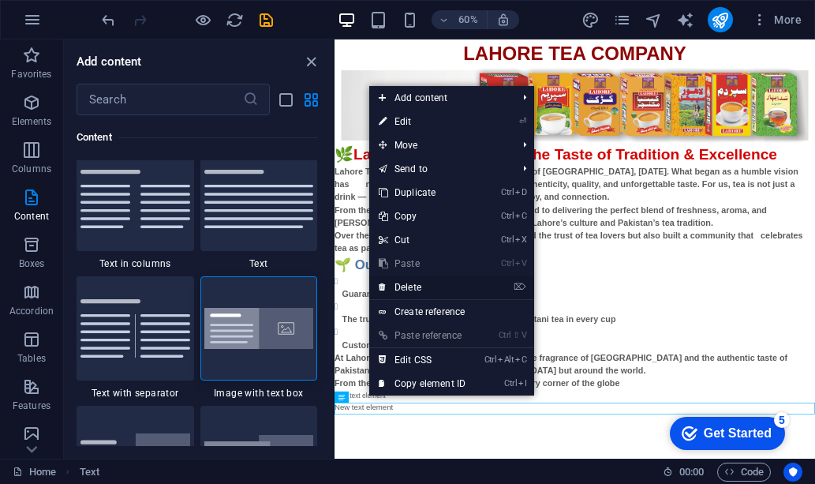
click at [410, 287] on link "⌦ Delete" at bounding box center [422, 287] width 106 height 24
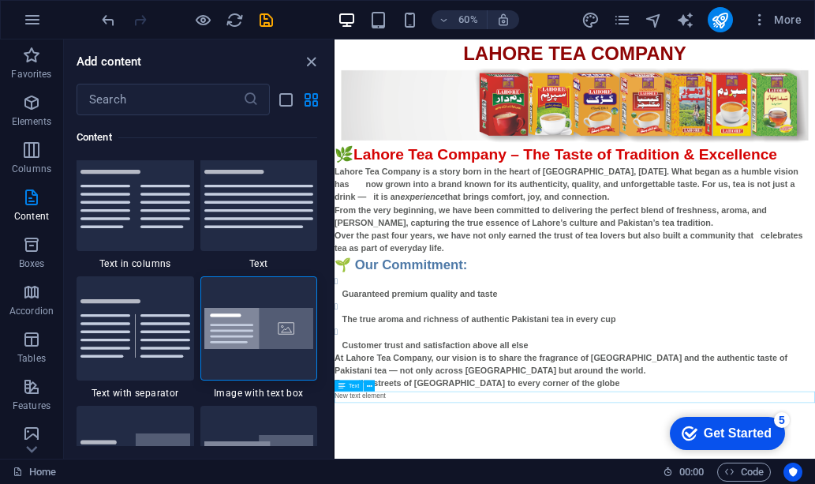
click at [368, 383] on icon at bounding box center [370, 385] width 6 height 10
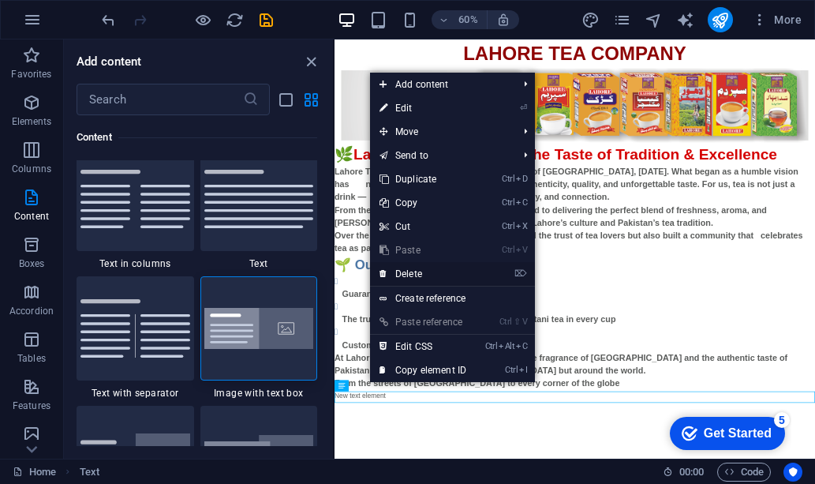
click at [418, 272] on link "⌦ Delete" at bounding box center [423, 274] width 106 height 24
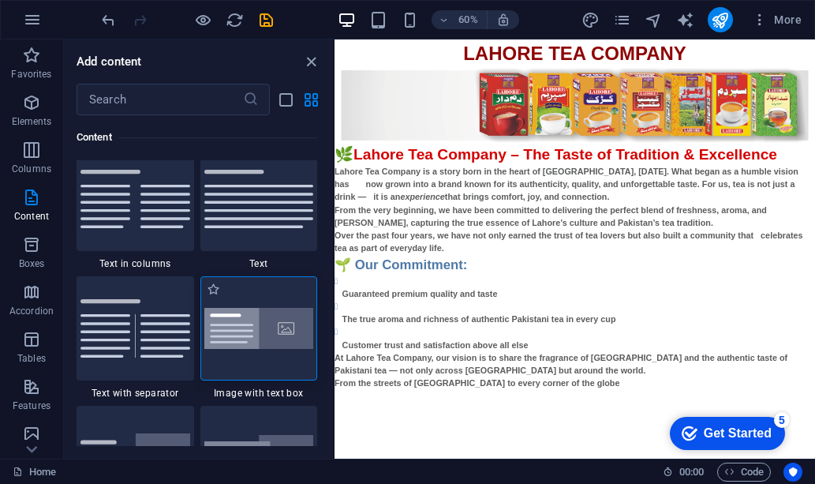
click at [247, 325] on img at bounding box center [259, 329] width 110 height 42
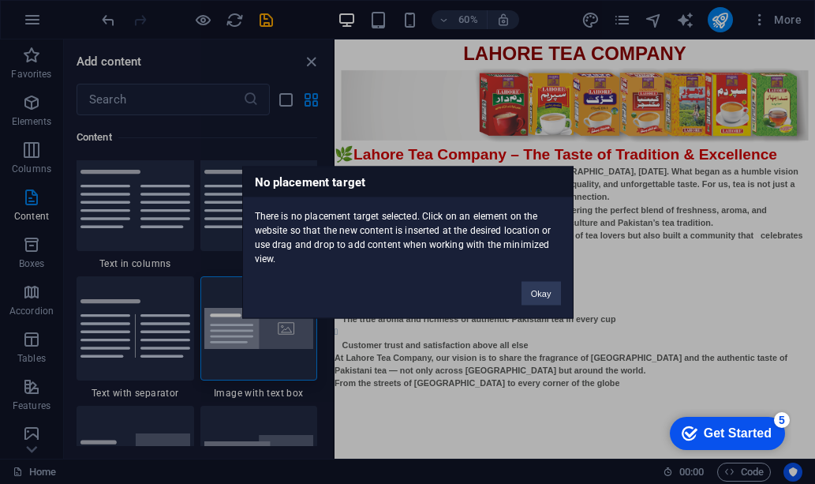
click at [517, 435] on div "No placement target There is no placement target selected. Click on an element …" at bounding box center [407, 242] width 815 height 484
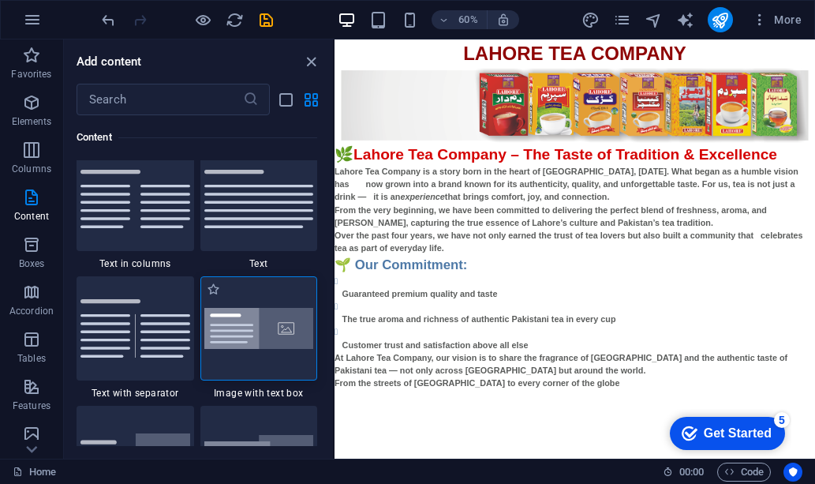
click at [263, 345] on img at bounding box center [259, 329] width 110 height 42
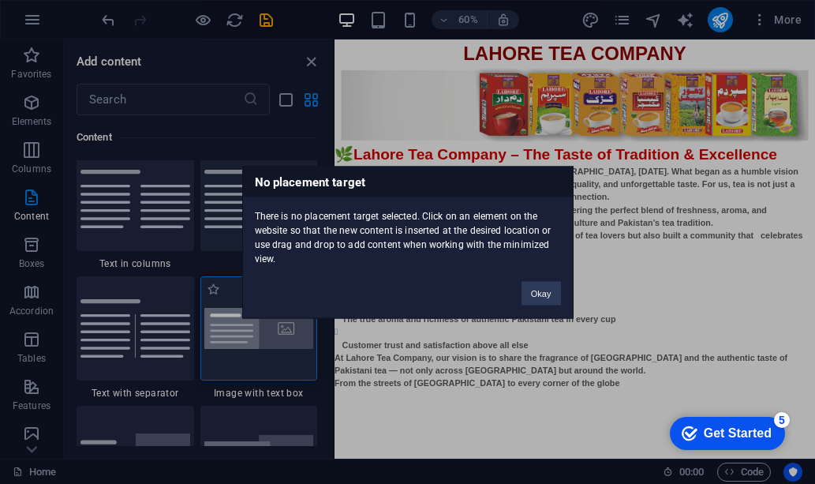
click at [263, 345] on div "No placement target There is no placement target selected. Click on an element …" at bounding box center [407, 242] width 815 height 484
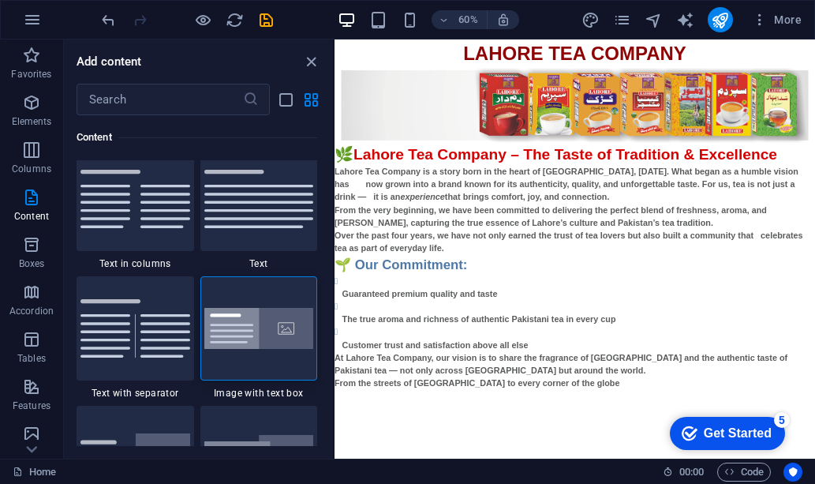
click at [445, 483] on html "Skip to main content LAHORE TEA COMPANY 🌿 Lahore Tea Company – The Taste of Tra…" at bounding box center [734, 331] width 801 height 584
click at [551, 483] on html "Skip to main content LAHORE TEA COMPANY 🌿 Lahore Tea Company – The Taste of Tra…" at bounding box center [734, 331] width 801 height 584
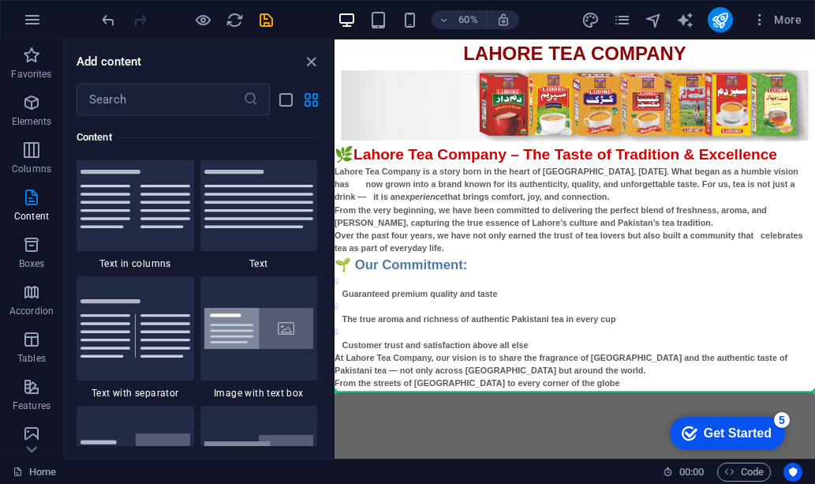
click at [717, 483] on html "Skip to main content LAHORE TEA COMPANY 🌿 Lahore Tea Company – The Taste of Tra…" at bounding box center [734, 331] width 801 height 584
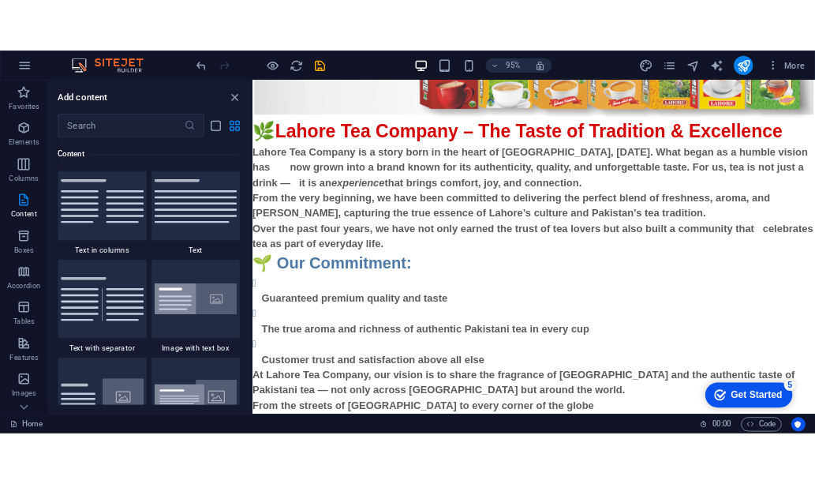
scroll to position [0, 0]
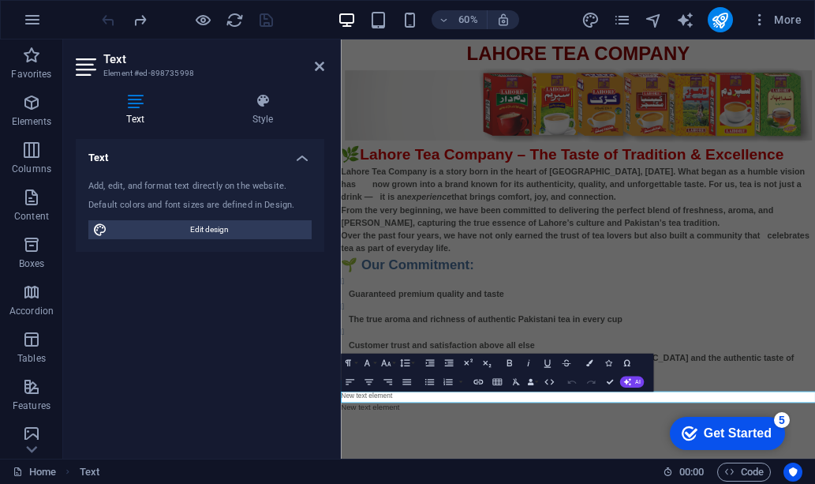
click at [537, 483] on html "Skip to main content LAHORE TEA COMPANY 🌿 Lahore Tea Company – The Taste of Tra…" at bounding box center [736, 350] width 790 height 622
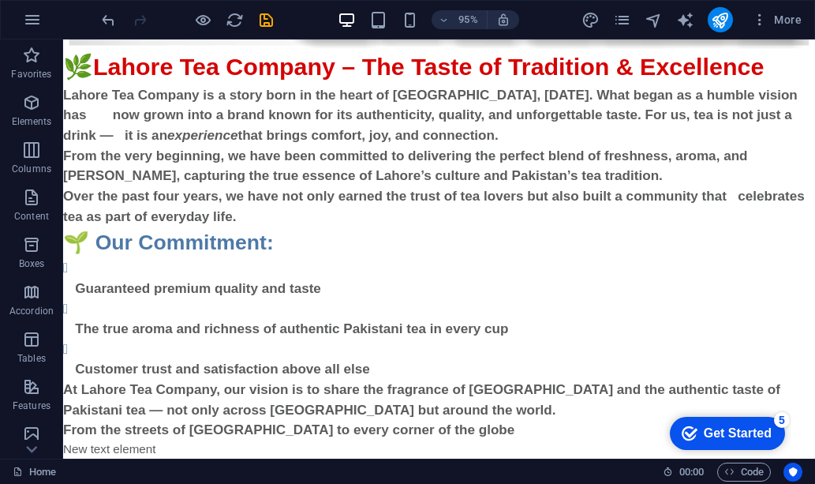
click at [131, 474] on div "New text element" at bounding box center [458, 470] width 791 height 19
click at [130, 472] on div "New text element" at bounding box center [458, 470] width 791 height 19
click at [127, 451] on div "H1 Image Text Text Text Text Spacer" at bounding box center [439, 248] width 752 height 419
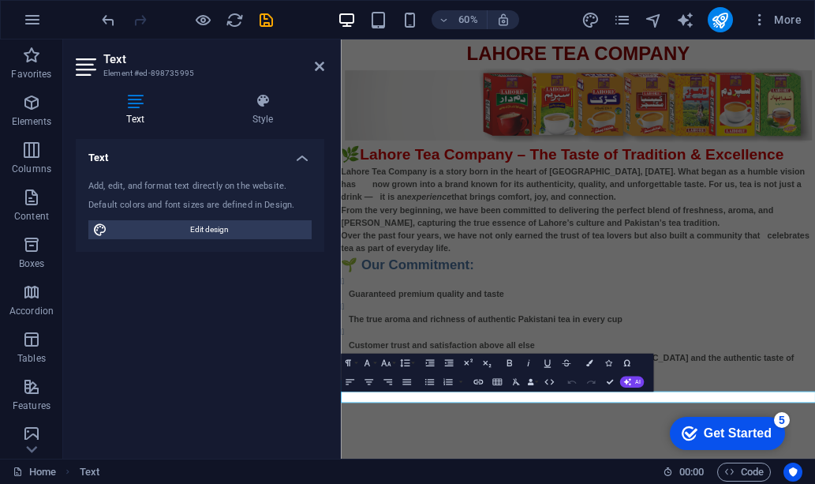
scroll to position [145, 0]
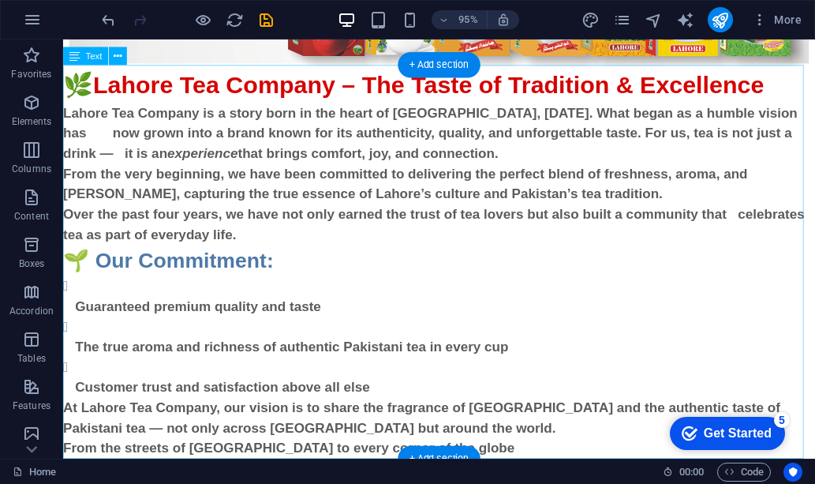
click at [563, 457] on div "🌿 Lahore Tea Company – The Taste of Tradition & Excellence Lahore Tea Company i…" at bounding box center [458, 275] width 791 height 412
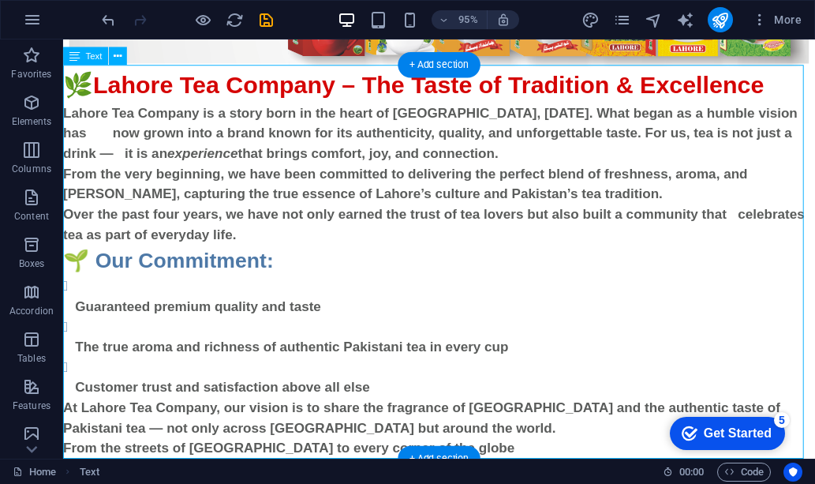
click at [503, 291] on div "🌿 Lahore Tea Company – The Taste of Tradition & Excellence Lahore Tea Company i…" at bounding box center [458, 275] width 791 height 412
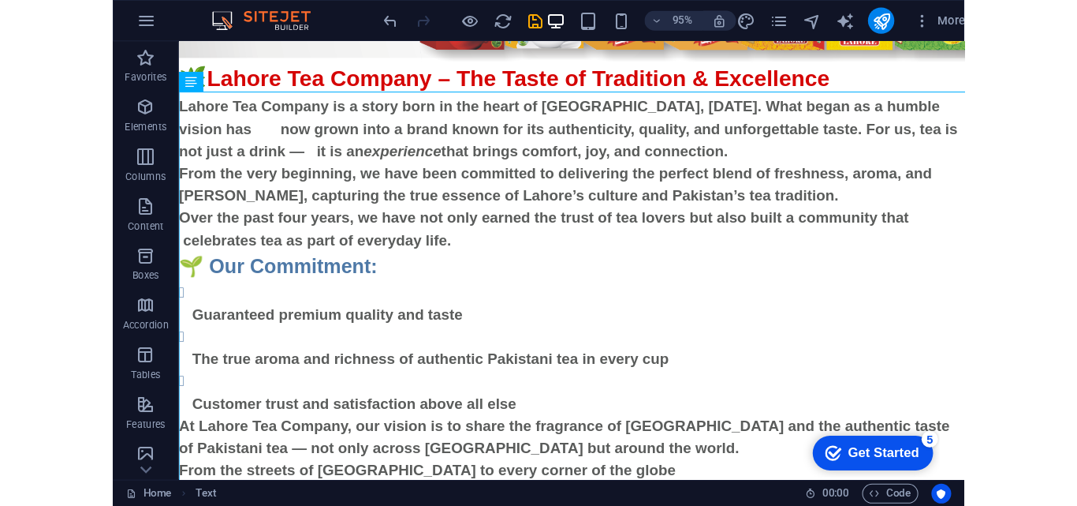
scroll to position [124, 0]
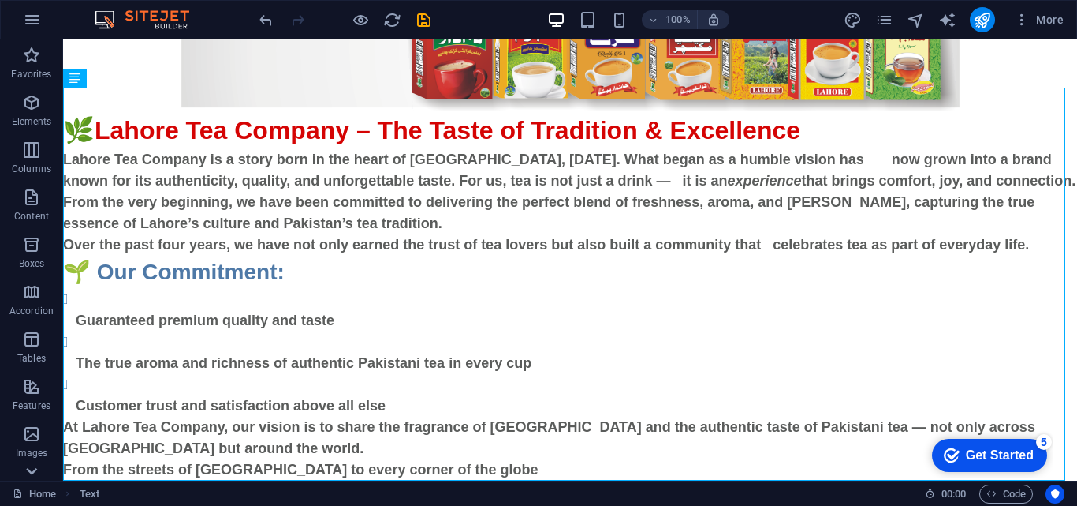
click at [32, 60] on icon at bounding box center [32, 49] width 22 height 22
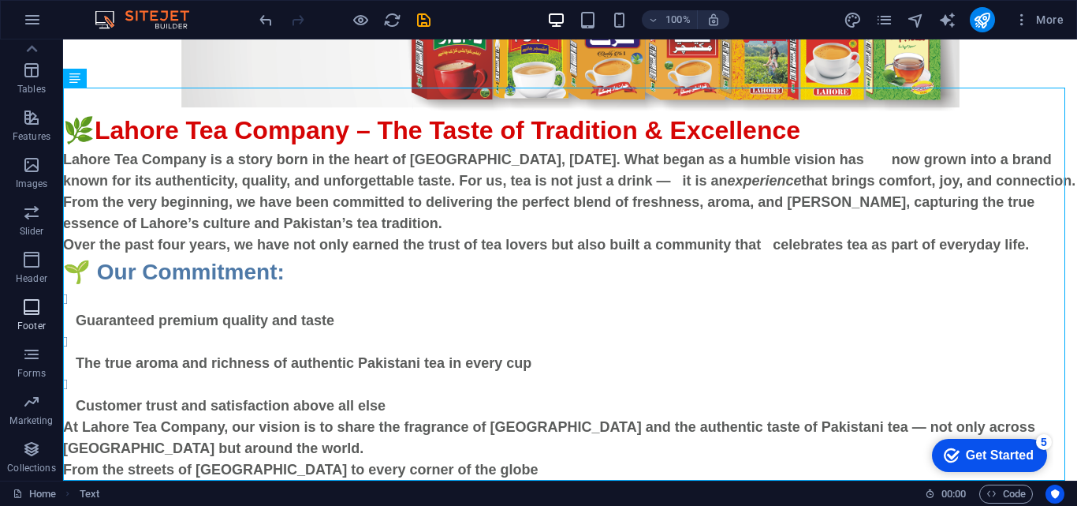
click at [28, 314] on icon "button" at bounding box center [31, 306] width 19 height 19
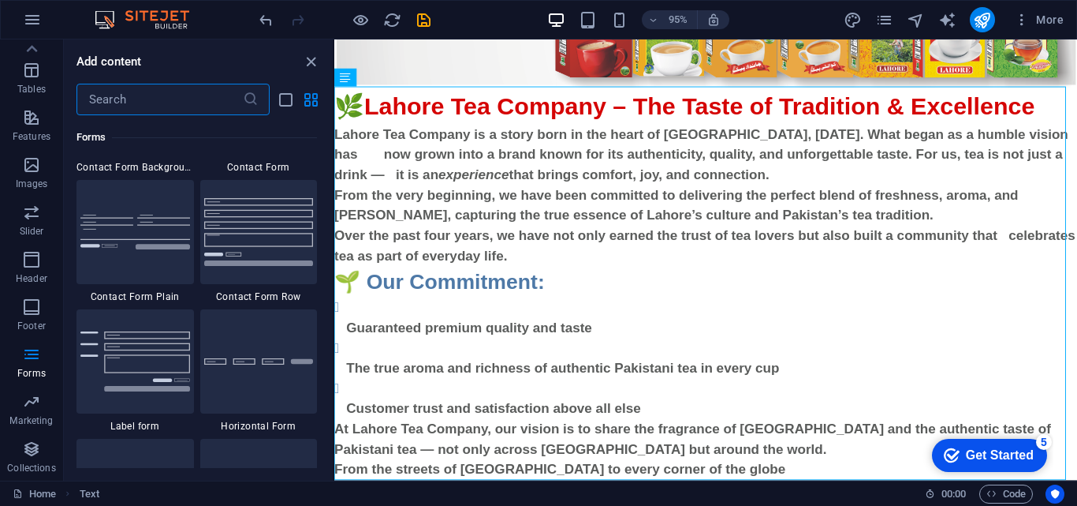
scroll to position [11468, 0]
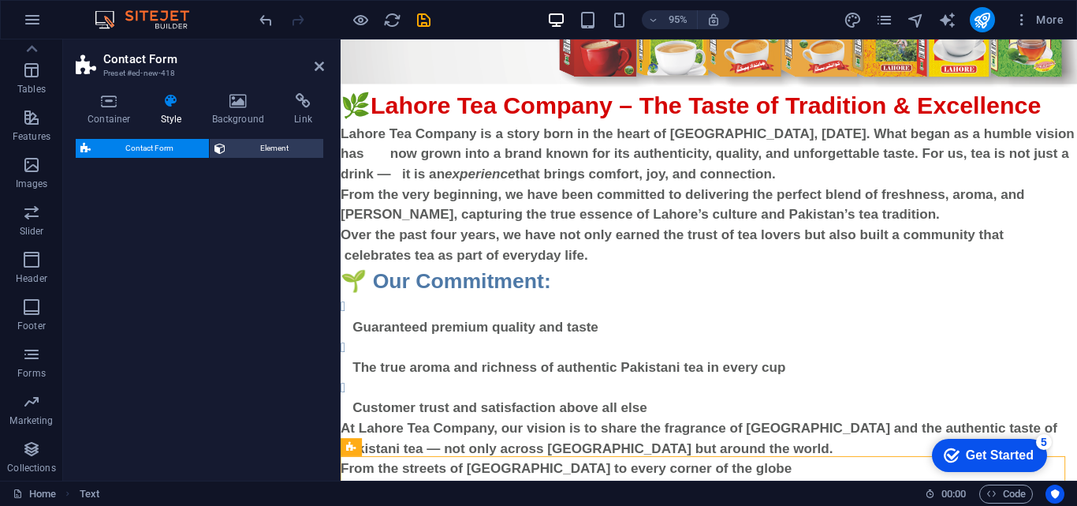
drag, startPoint x: 479, startPoint y: 309, endPoint x: 591, endPoint y: 488, distance: 211.2
select select "rem"
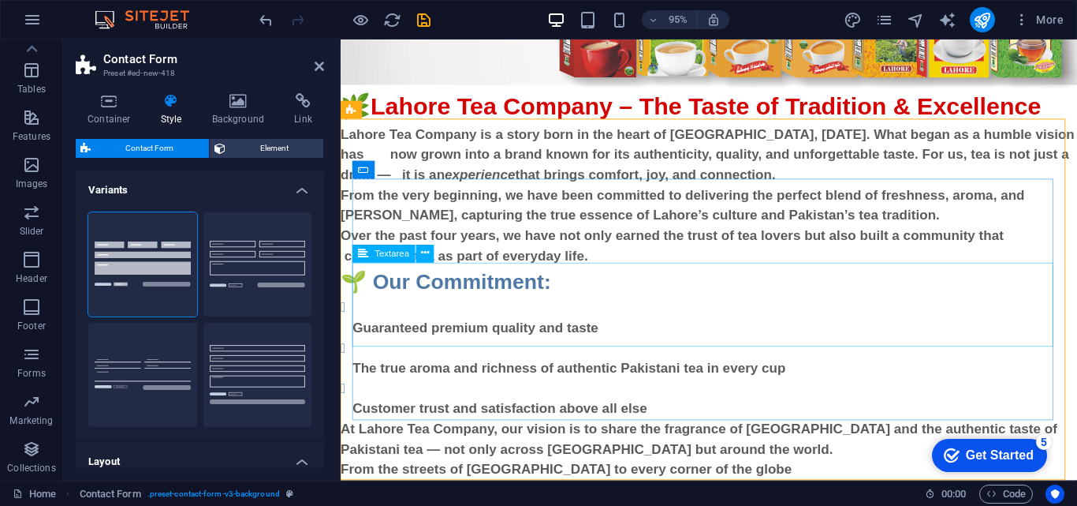
scroll to position [124, 0]
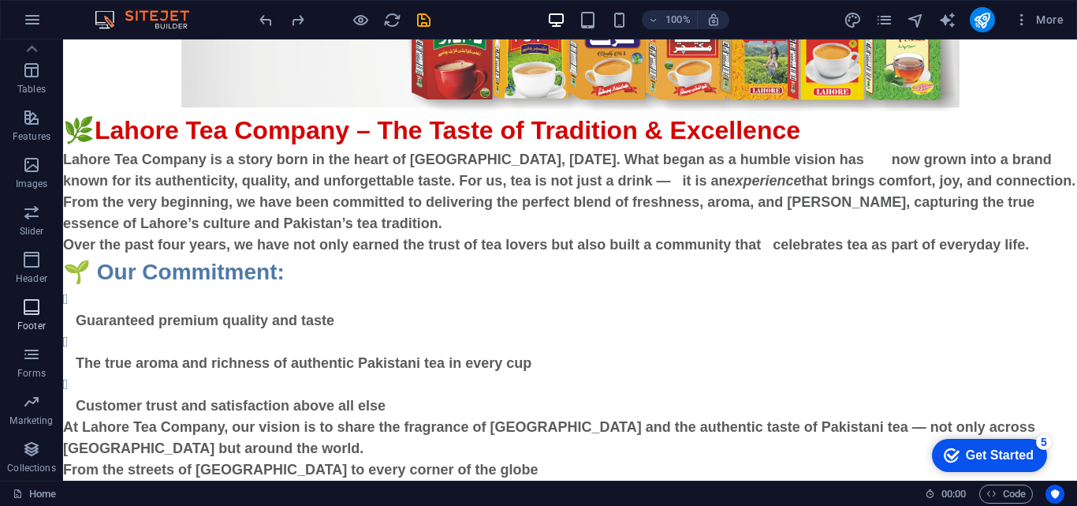
click at [30, 323] on p "Footer" at bounding box center [31, 325] width 28 height 13
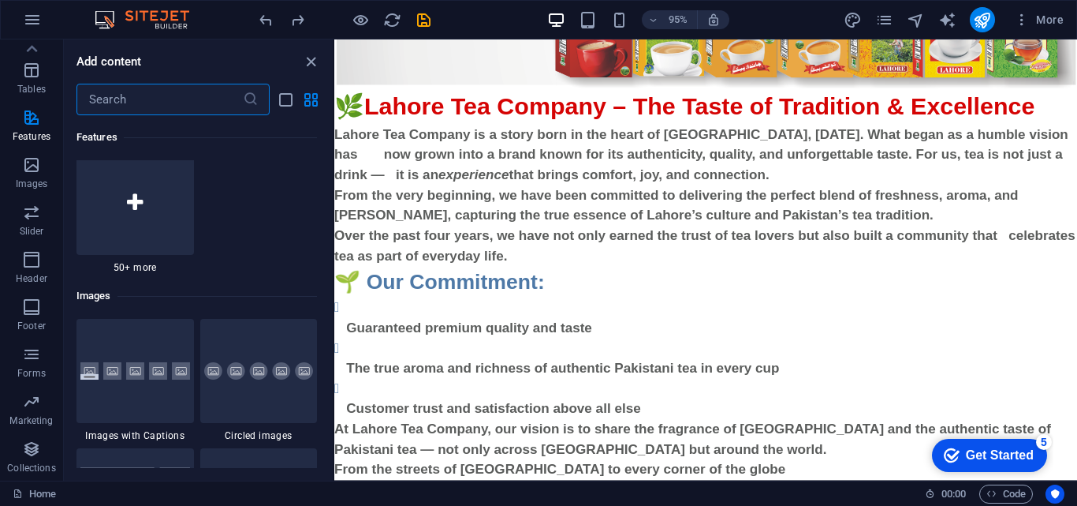
scroll to position [4479, 0]
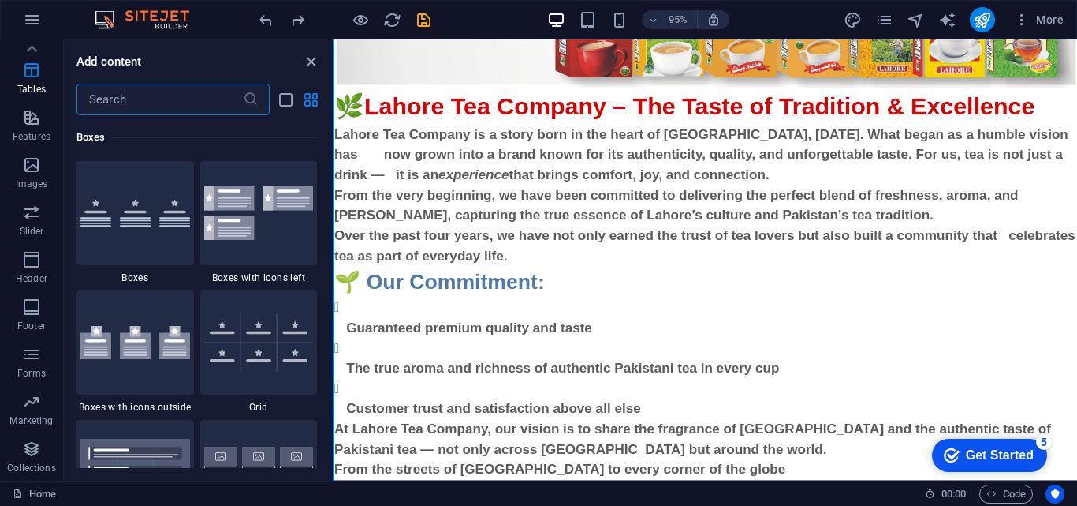
click at [334, 110] on button at bounding box center [334, 259] width 2 height 441
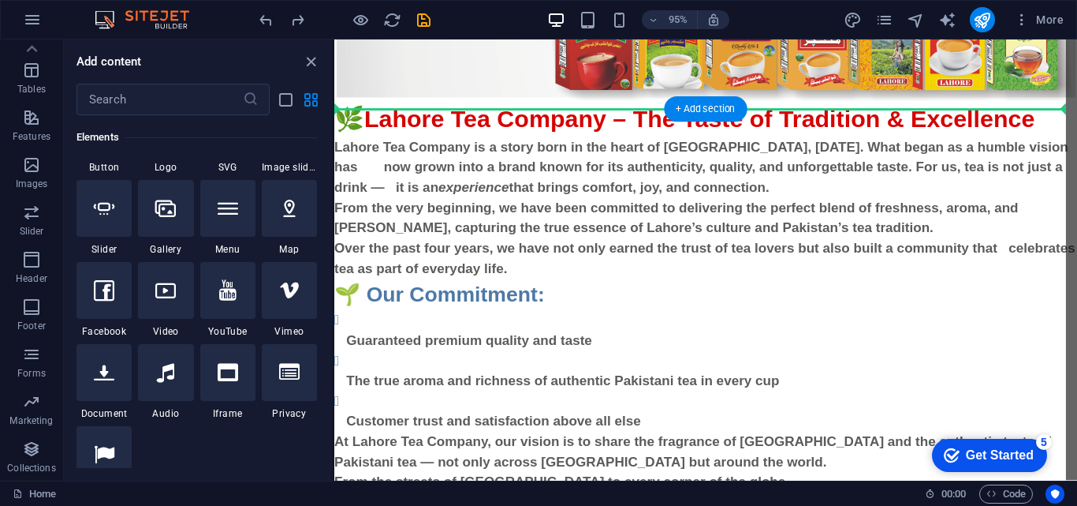
scroll to position [0, 0]
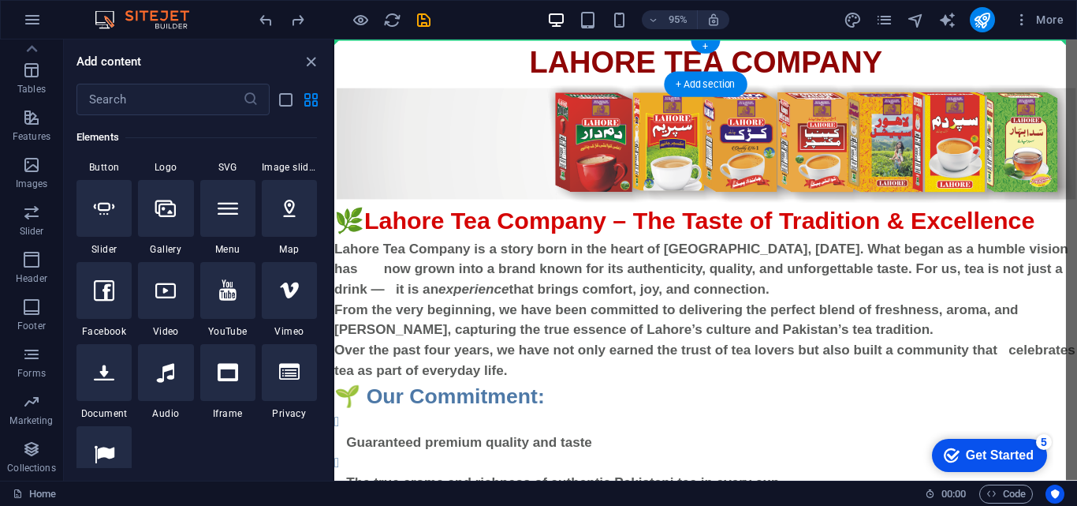
click at [814, 62] on div "LAHORE TEA COMPANY" at bounding box center [725, 62] width 782 height 47
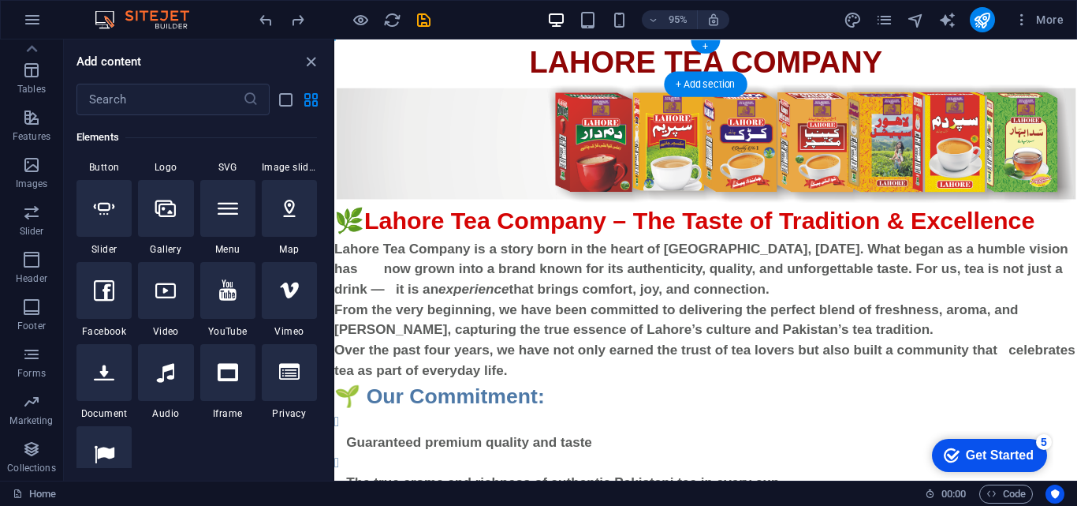
click at [814, 61] on div "LAHORE TEA COMPANY" at bounding box center [725, 62] width 782 height 47
click at [814, 20] on icon "publish" at bounding box center [982, 20] width 18 height 18
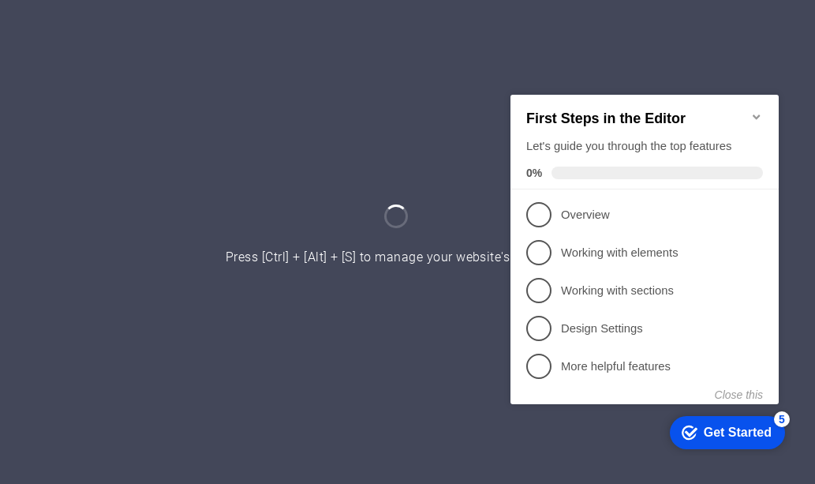
click at [756, 114] on icon "Minimize checklist" at bounding box center [755, 116] width 7 height 5
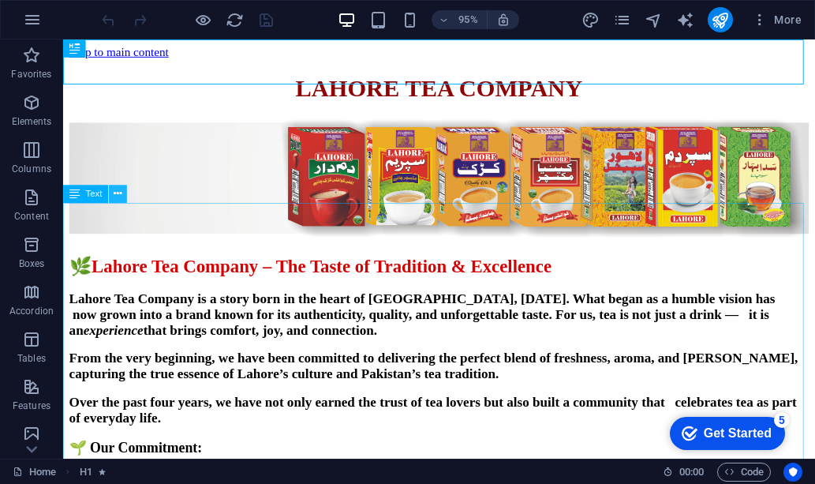
click at [120, 194] on icon at bounding box center [118, 194] width 8 height 16
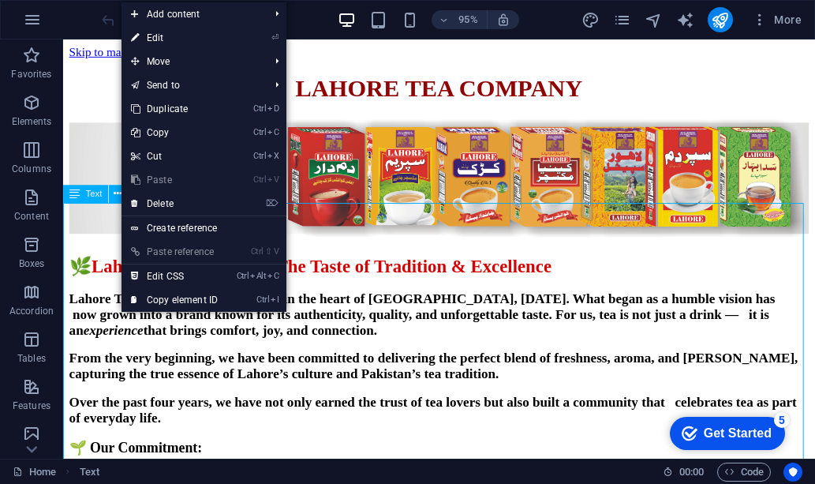
click at [95, 194] on span "Text" at bounding box center [94, 193] width 17 height 9
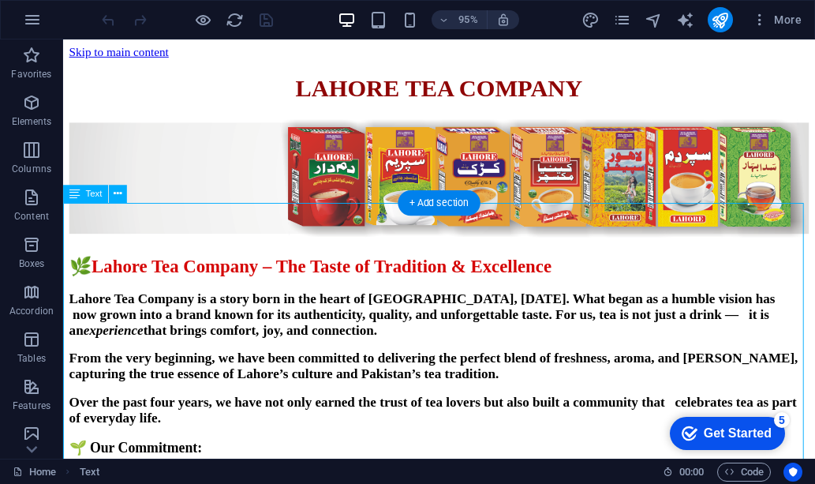
click at [133, 267] on div "🌿 Lahore Tea Company – The Taste of Tradition & Excellence Lahore Tea Company i…" at bounding box center [458, 457] width 779 height 380
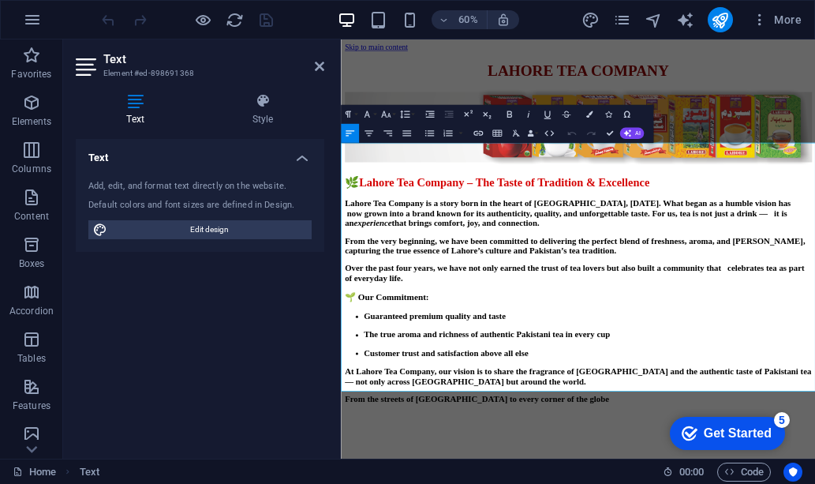
drag, startPoint x: 614, startPoint y: 387, endPoint x: 505, endPoint y: 379, distance: 109.2
click at [513, 413] on p "Over the past four years, we have not only earned the trust of tea lovers but a…" at bounding box center [736, 429] width 778 height 33
drag, startPoint x: 468, startPoint y: 375, endPoint x: 414, endPoint y: 356, distance: 56.9
click at [428, 413] on p "Over the past four years, we have not only earned the trust of tea lovers but a…" at bounding box center [736, 429] width 778 height 33
click at [390, 367] on strong "From the very beginning, we have been committed to delivering the perfect blend…" at bounding box center [730, 383] width 767 height 32
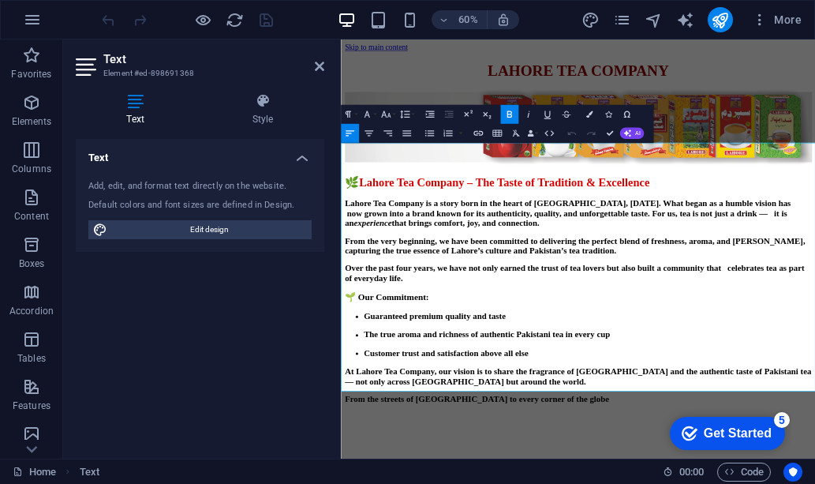
drag, startPoint x: 607, startPoint y: 390, endPoint x: 569, endPoint y: 389, distance: 38.7
click at [588, 413] on strong "Over the past four years, we have not only earned the trust of tea lovers but a…" at bounding box center [730, 429] width 766 height 32
drag, startPoint x: 569, startPoint y: 389, endPoint x: 531, endPoint y: 387, distance: 37.9
click at [535, 413] on strong "Over the past four years, we have not only earned the trust of tea lovers but a…" at bounding box center [730, 429] width 766 height 32
click at [529, 413] on strong "Over the past four years, we have not only earned the trust of tea lovers but a…" at bounding box center [730, 429] width 766 height 32
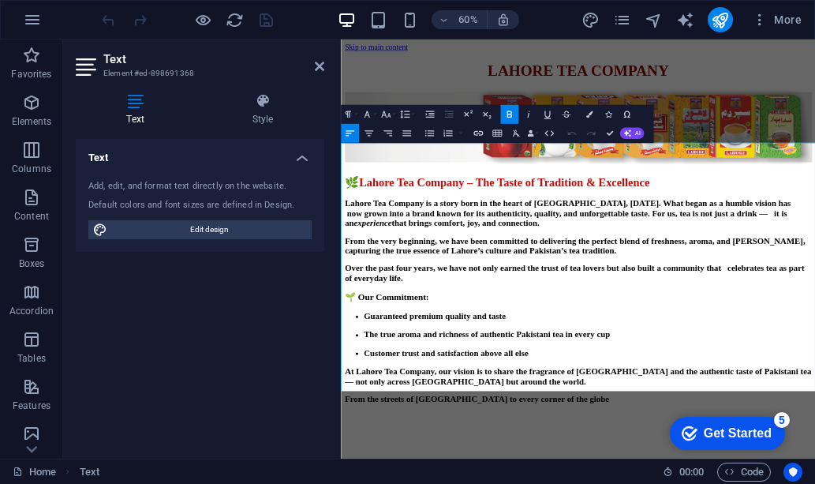
click at [606, 413] on strong "Over the past four years, we have not only earned the trust of tea lovers but a…" at bounding box center [730, 429] width 766 height 32
click at [615, 413] on p "Over the past four years, we have not only earned the trust of tea lovers but a…" at bounding box center [736, 429] width 778 height 33
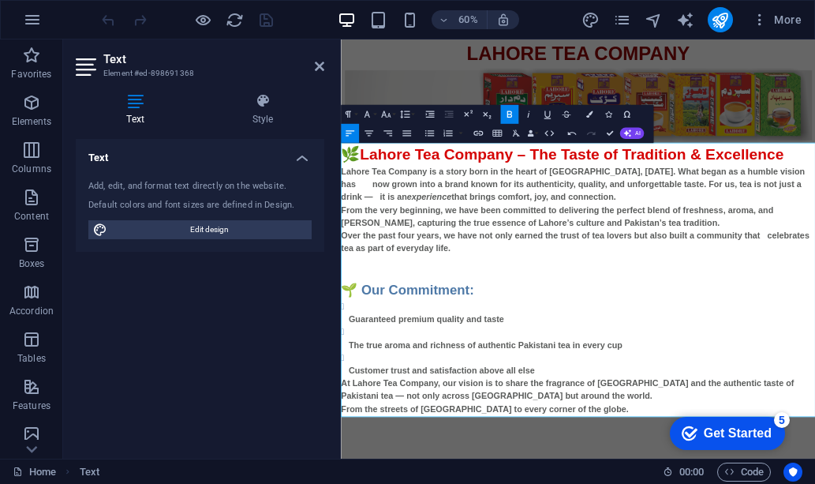
click at [611, 393] on p "Over the past four years, we have not only earned the trust of tea lovers but a…" at bounding box center [736, 377] width 790 height 43
click at [513, 116] on icon "button" at bounding box center [508, 114] width 11 height 11
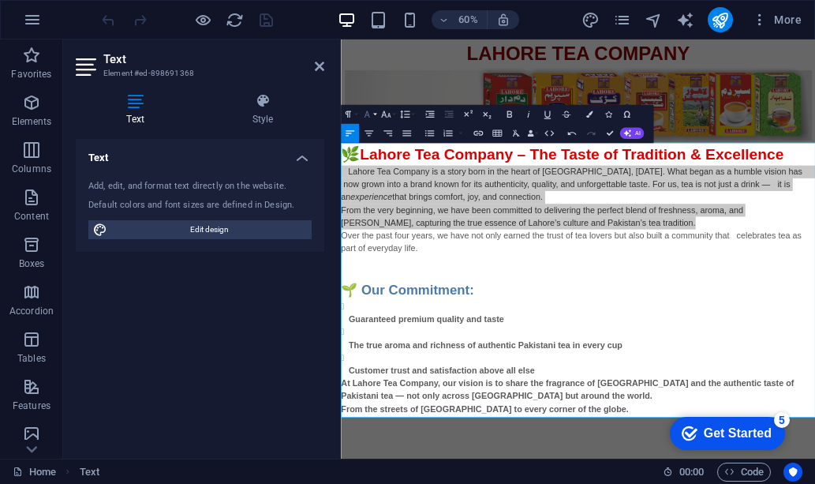
click at [374, 114] on button "Font Family" at bounding box center [369, 114] width 18 height 19
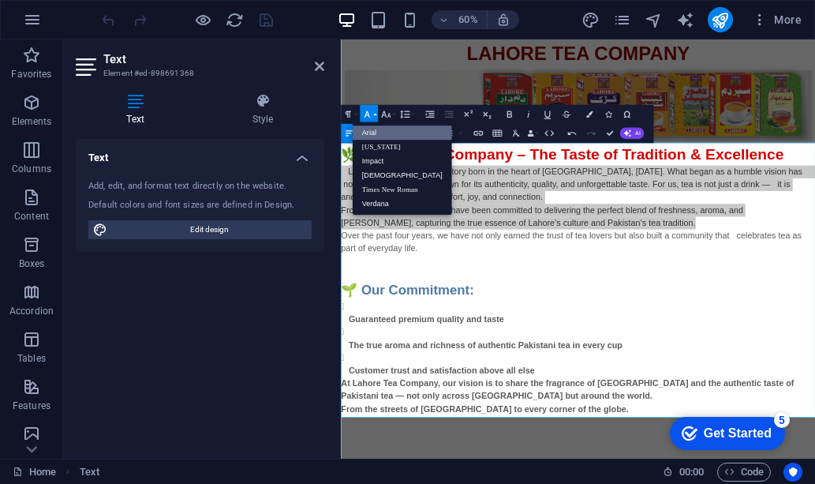
click at [370, 115] on icon "button" at bounding box center [366, 114] width 11 height 11
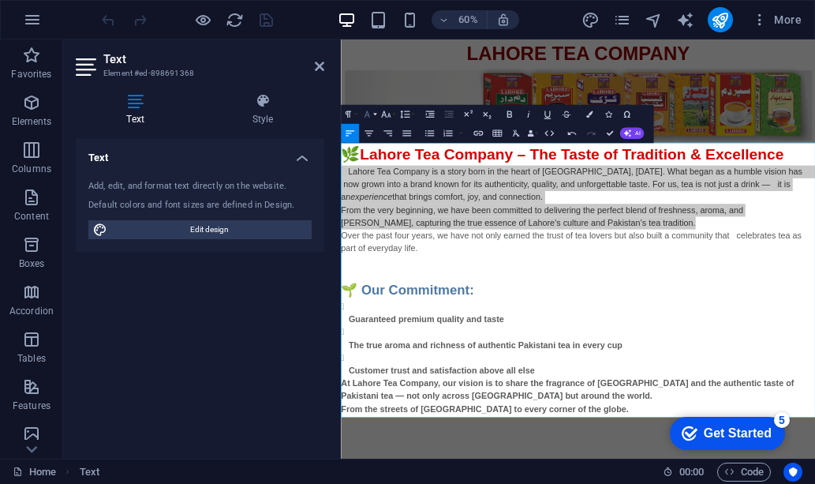
click at [370, 115] on icon "button" at bounding box center [366, 114] width 11 height 11
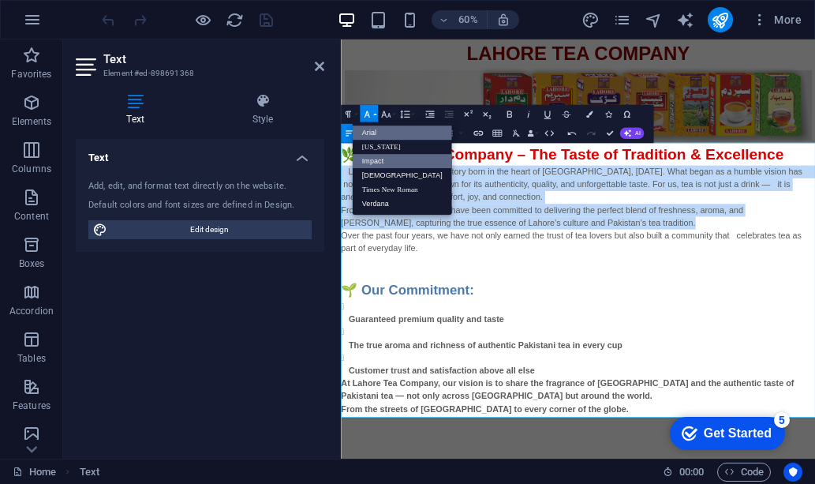
click at [372, 157] on link "Impact" at bounding box center [401, 161] width 99 height 14
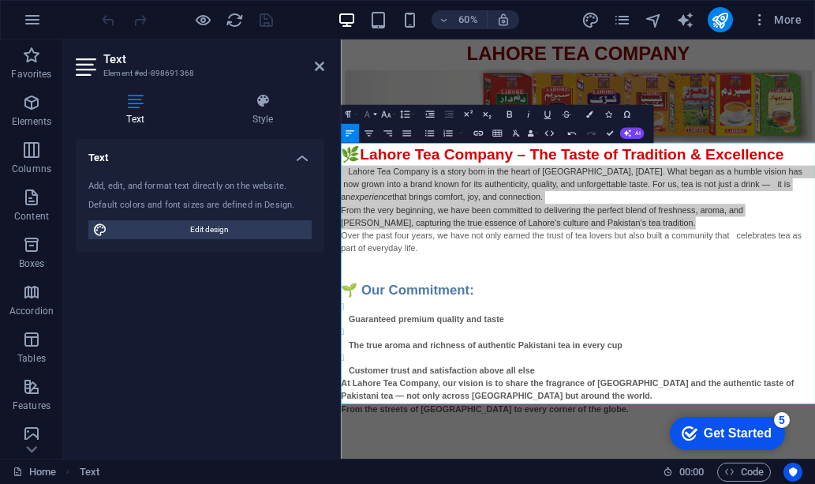
click at [371, 113] on icon "button" at bounding box center [366, 114] width 11 height 11
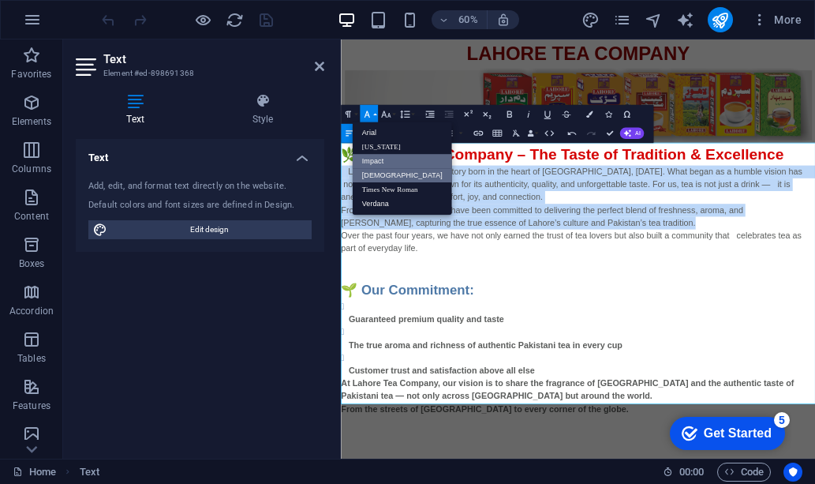
click at [378, 171] on link "Tahoma" at bounding box center [401, 175] width 99 height 14
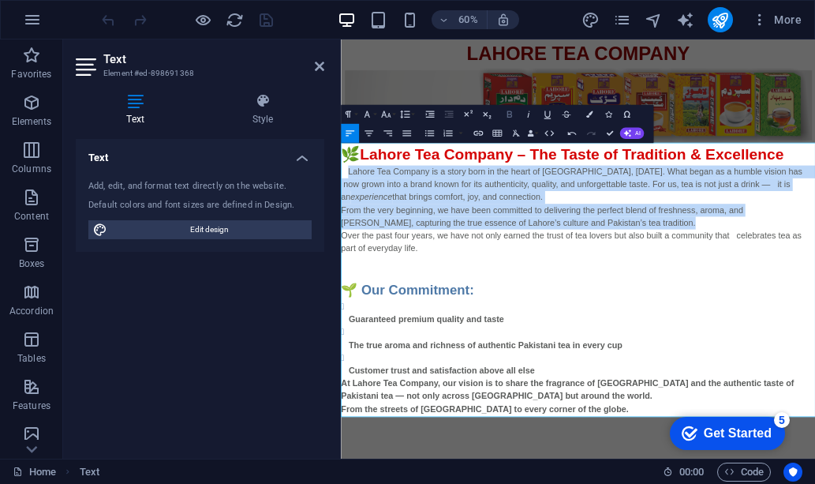
click at [508, 111] on icon "button" at bounding box center [508, 114] width 5 height 6
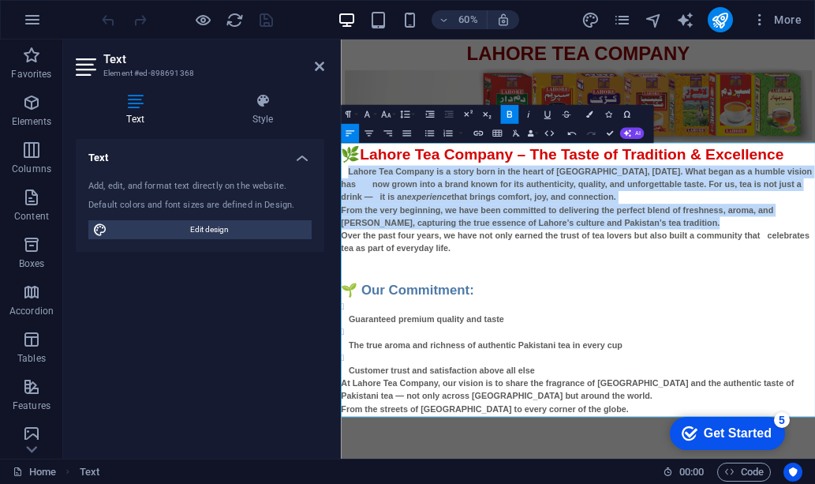
click at [504, 111] on icon "button" at bounding box center [508, 114] width 11 height 11
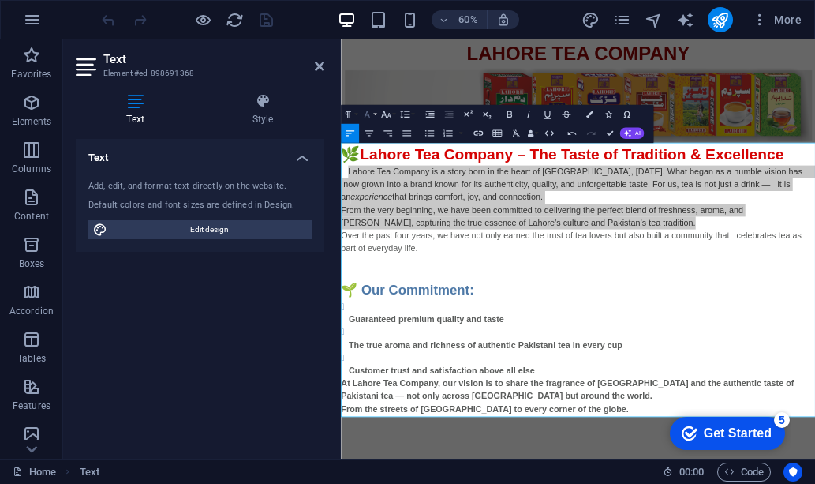
click at [370, 114] on icon "button" at bounding box center [366, 114] width 11 height 11
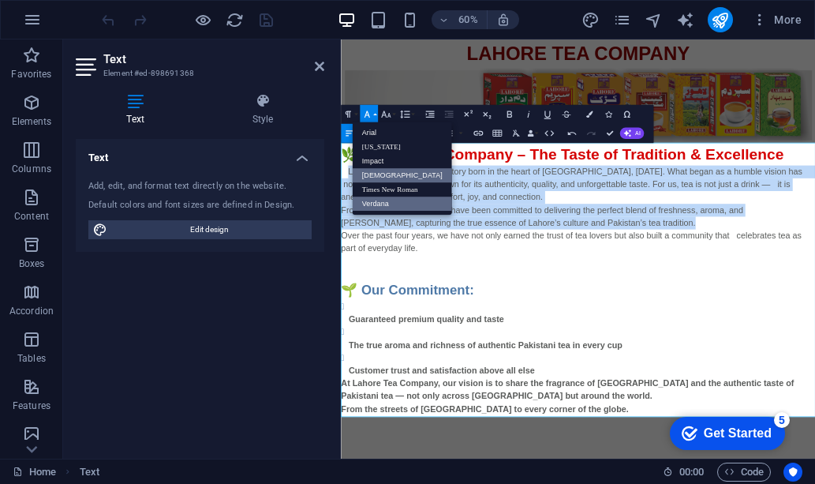
click at [379, 202] on link "Verdana" at bounding box center [401, 203] width 99 height 14
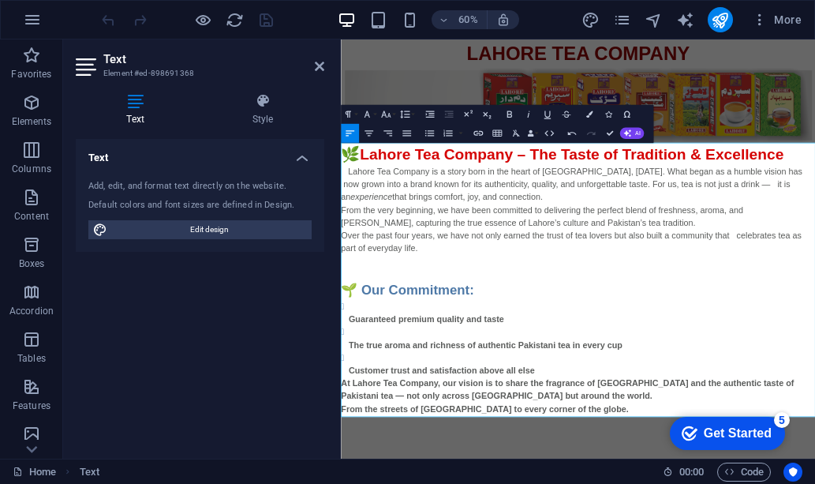
drag, startPoint x: 348, startPoint y: 572, endPoint x: 332, endPoint y: 568, distance: 16.3
click at [341, 483] on html "Skip to main content LAHORE TEA COMPANY 🌿 Lahore Tea Company – The Taste of Tra…" at bounding box center [736, 352] width 790 height 626
drag, startPoint x: 356, startPoint y: 570, endPoint x: 339, endPoint y: 568, distance: 16.7
click at [341, 483] on html "Skip to main content LAHORE TEA COMPANY 🌿 Lahore Tea Company – The Taste of Tra…" at bounding box center [736, 352] width 790 height 626
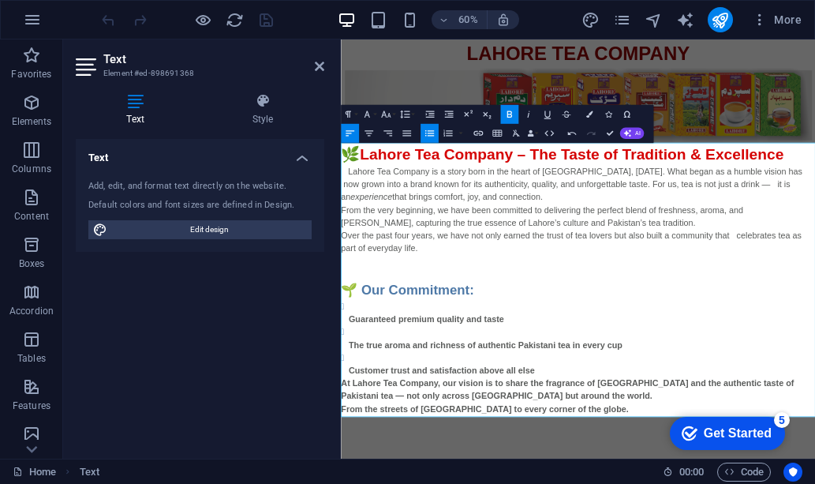
click at [338, 357] on div at bounding box center [338, 248] width 3 height 419
drag, startPoint x: 343, startPoint y: 594, endPoint x: 361, endPoint y: 570, distance: 29.8
click at [347, 233] on h2 "🌿 Lahore Tea Company – The Taste of Tradition & Excellence" at bounding box center [736, 230] width 790 height 38
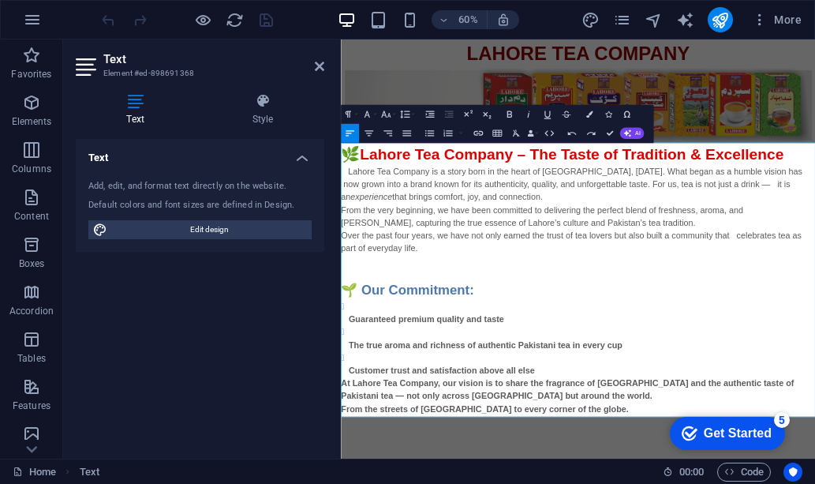
click at [377, 225] on h2 "🌿 Lahore Tea Company – The Taste of Tradition & Excellence" at bounding box center [736, 230] width 790 height 38
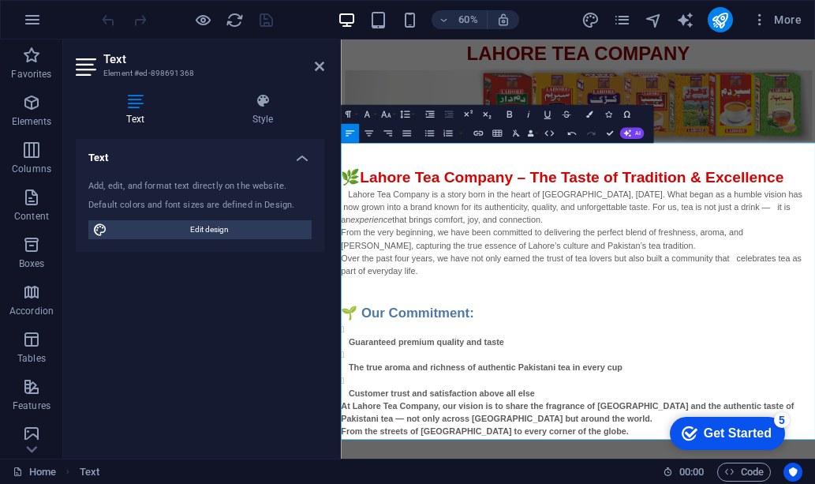
drag, startPoint x: 724, startPoint y: 694, endPoint x: 698, endPoint y: 690, distance: 26.3
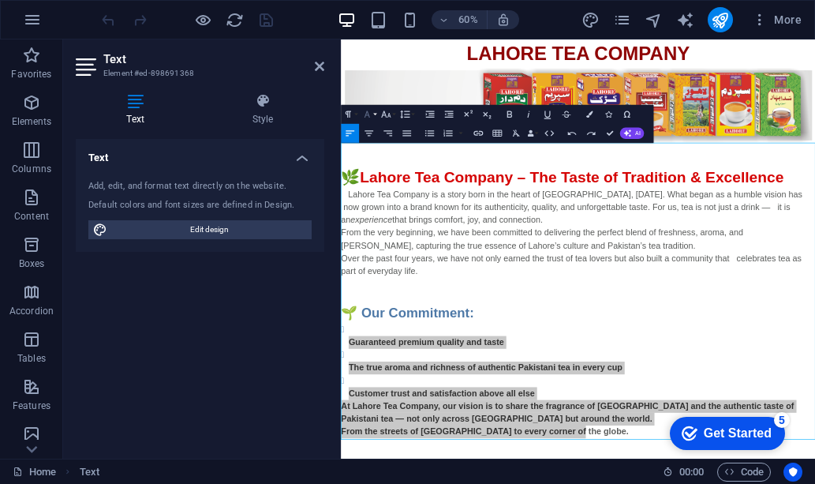
click at [368, 116] on icon "button" at bounding box center [366, 114] width 11 height 11
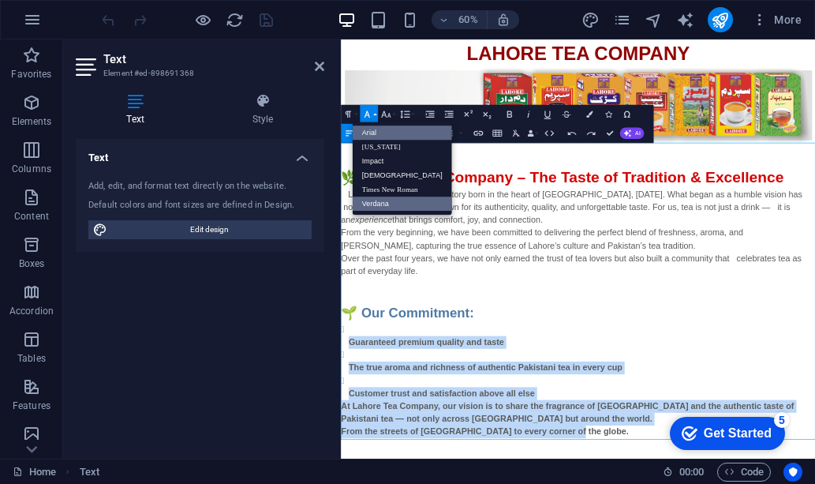
click at [376, 200] on link "Verdana" at bounding box center [401, 203] width 99 height 14
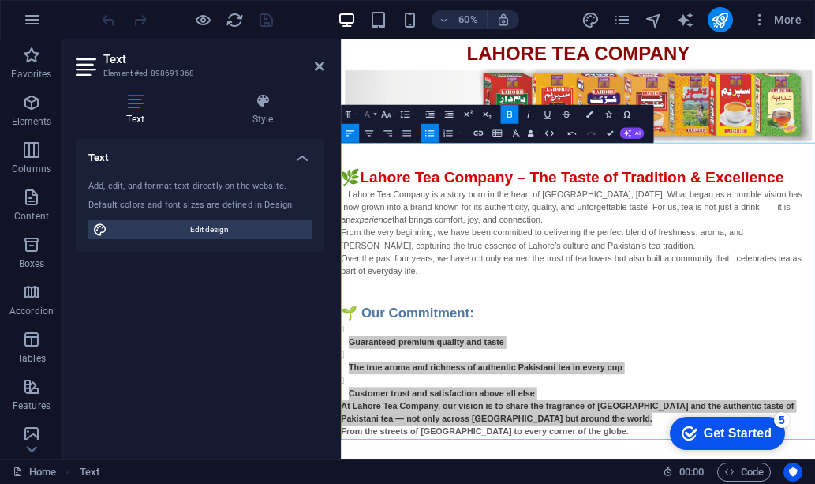
click at [368, 115] on icon "button" at bounding box center [367, 114] width 6 height 6
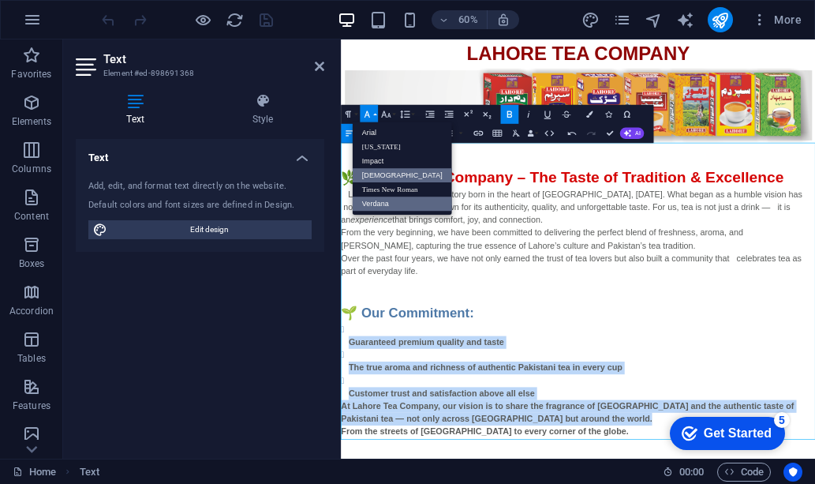
click at [372, 174] on link "Tahoma" at bounding box center [401, 175] width 99 height 14
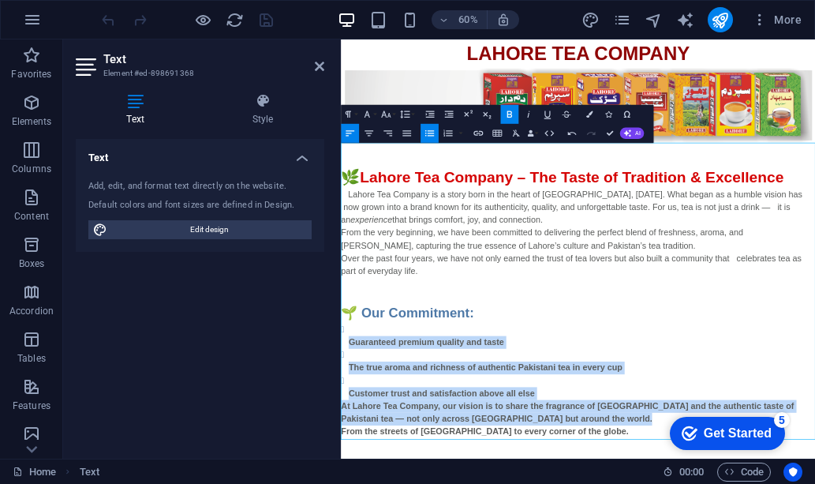
click at [509, 115] on icon "button" at bounding box center [508, 114] width 11 height 11
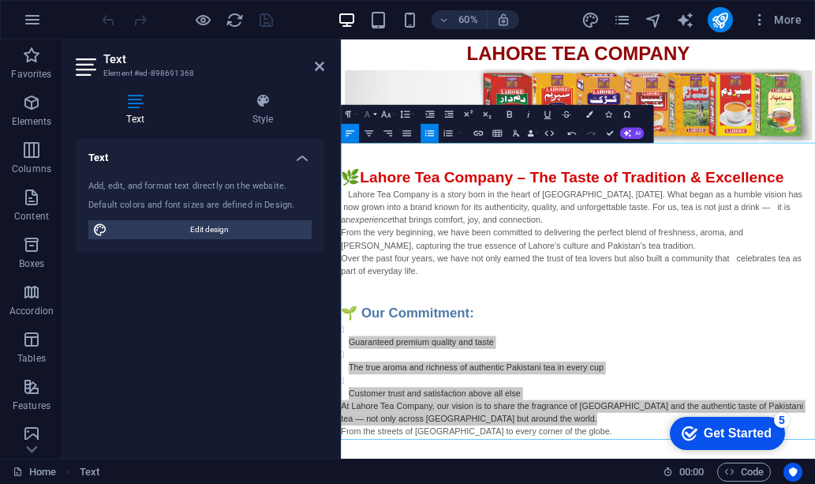
click at [371, 114] on icon "button" at bounding box center [366, 114] width 11 height 11
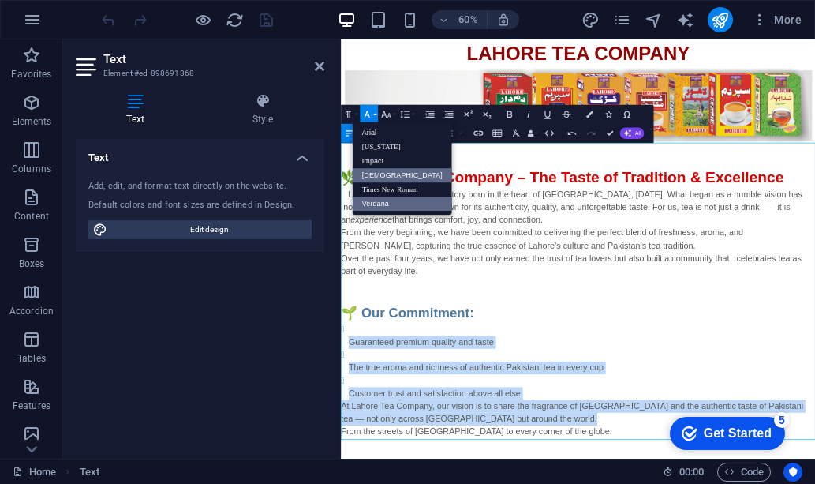
click at [375, 203] on link "Verdana" at bounding box center [401, 203] width 99 height 14
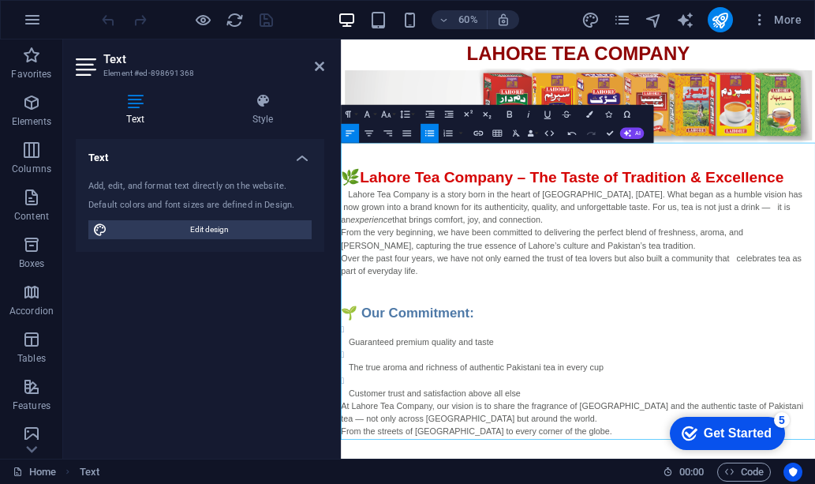
click at [722, 16] on icon "publish" at bounding box center [720, 20] width 18 height 18
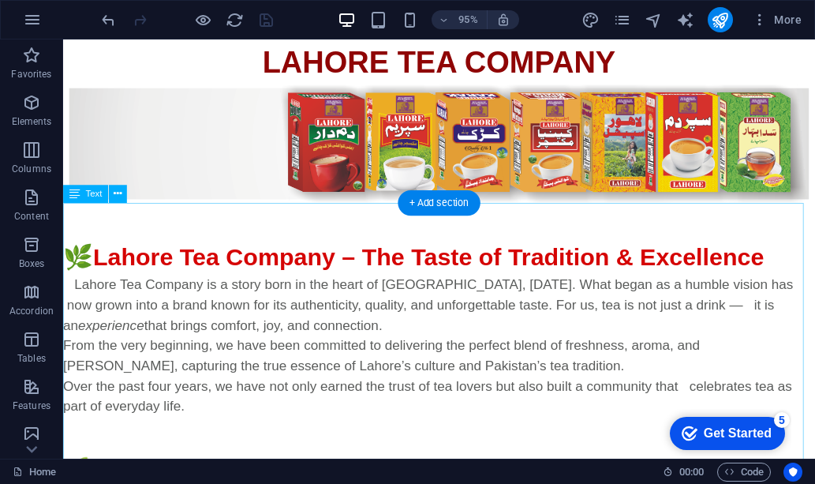
scroll to position [221, 0]
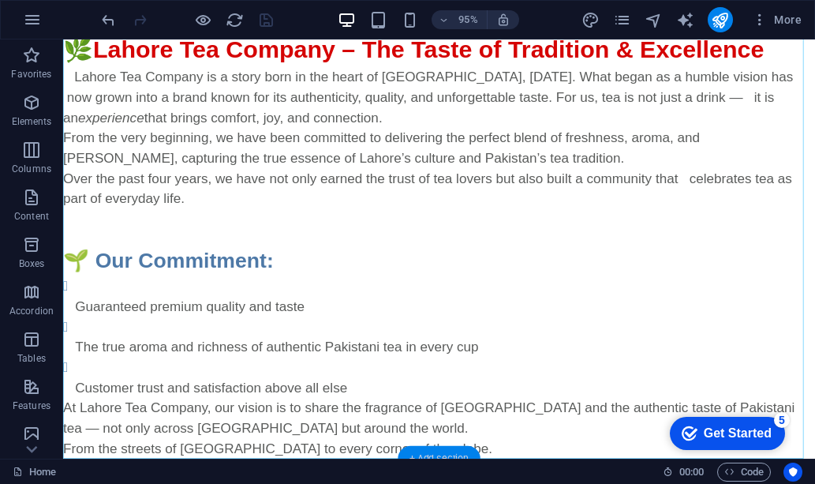
click at [442, 455] on div "+ Add section" at bounding box center [439, 458] width 83 height 25
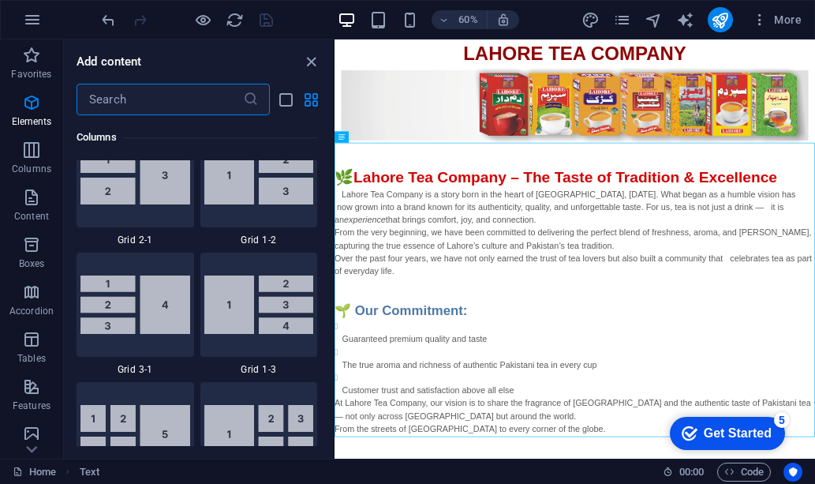
scroll to position [2760, 0]
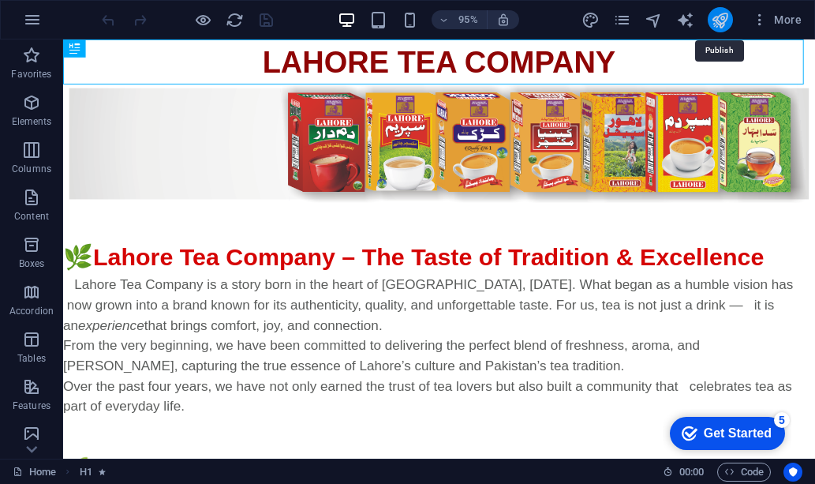
click at [718, 22] on icon "publish" at bounding box center [720, 20] width 18 height 18
